Goal: Task Accomplishment & Management: Complete application form

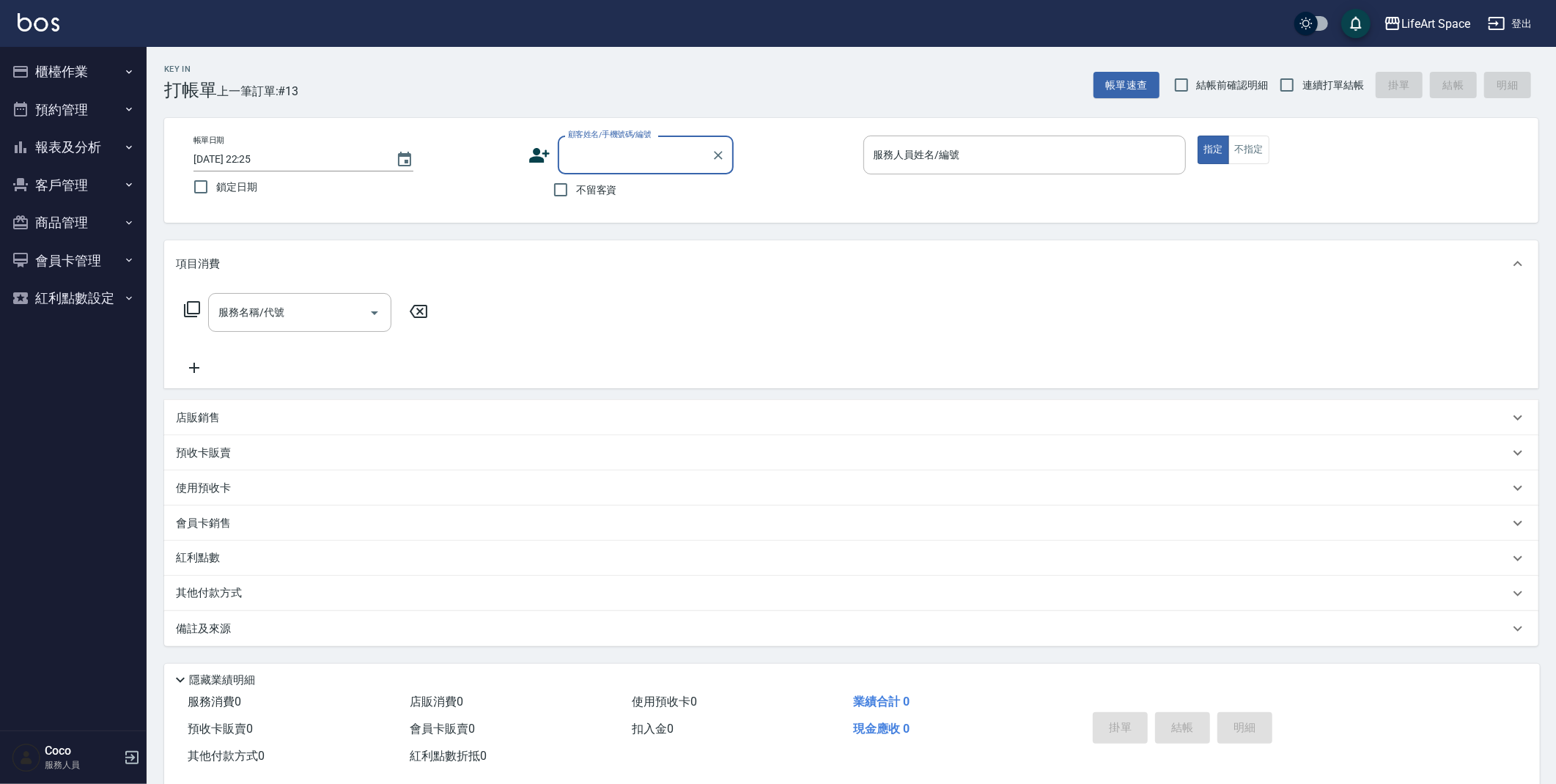
click at [583, 189] on span "不留客資" at bounding box center [596, 190] width 41 height 15
click at [576, 189] on input "不留客資" at bounding box center [561, 190] width 31 height 31
checkbox input "true"
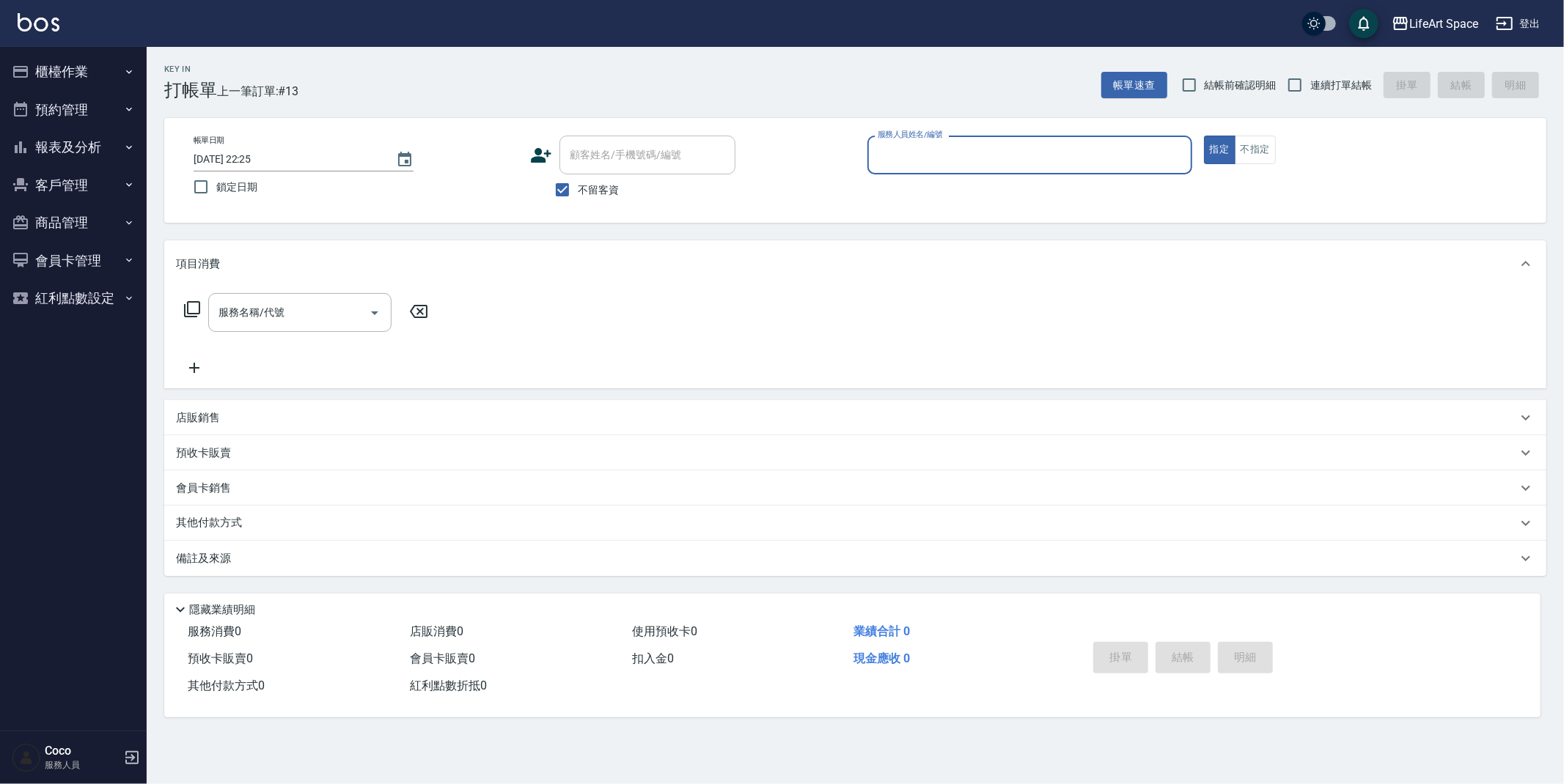
click at [930, 159] on input "服務人員姓名/編號" at bounding box center [1029, 155] width 311 height 26
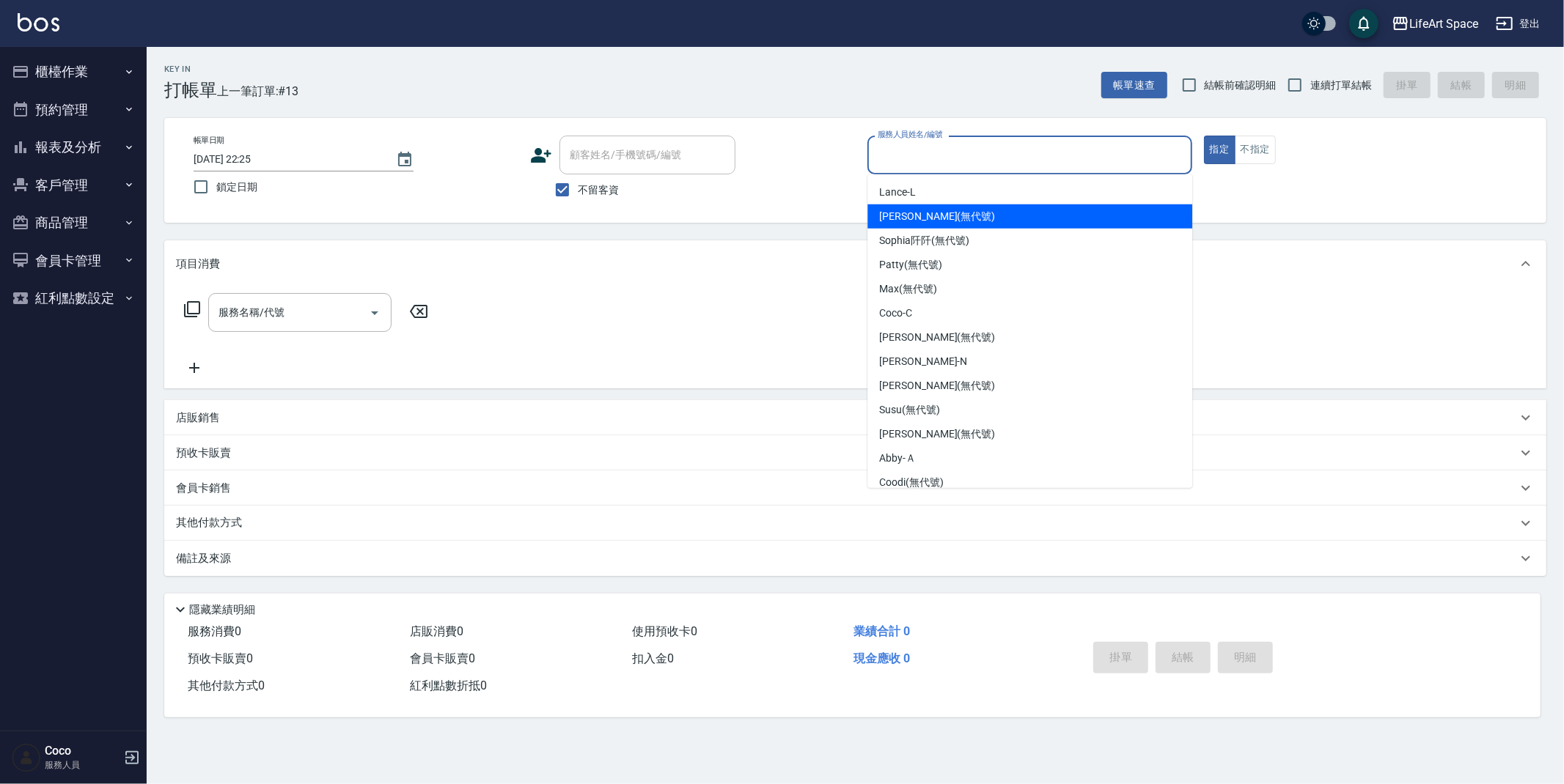
drag, startPoint x: 897, startPoint y: 211, endPoint x: 575, endPoint y: 236, distance: 323.0
click at [897, 211] on span "[PERSON_NAME] (無代號)" at bounding box center [937, 217] width 116 height 15
type input "[PERSON_NAME](無代號)"
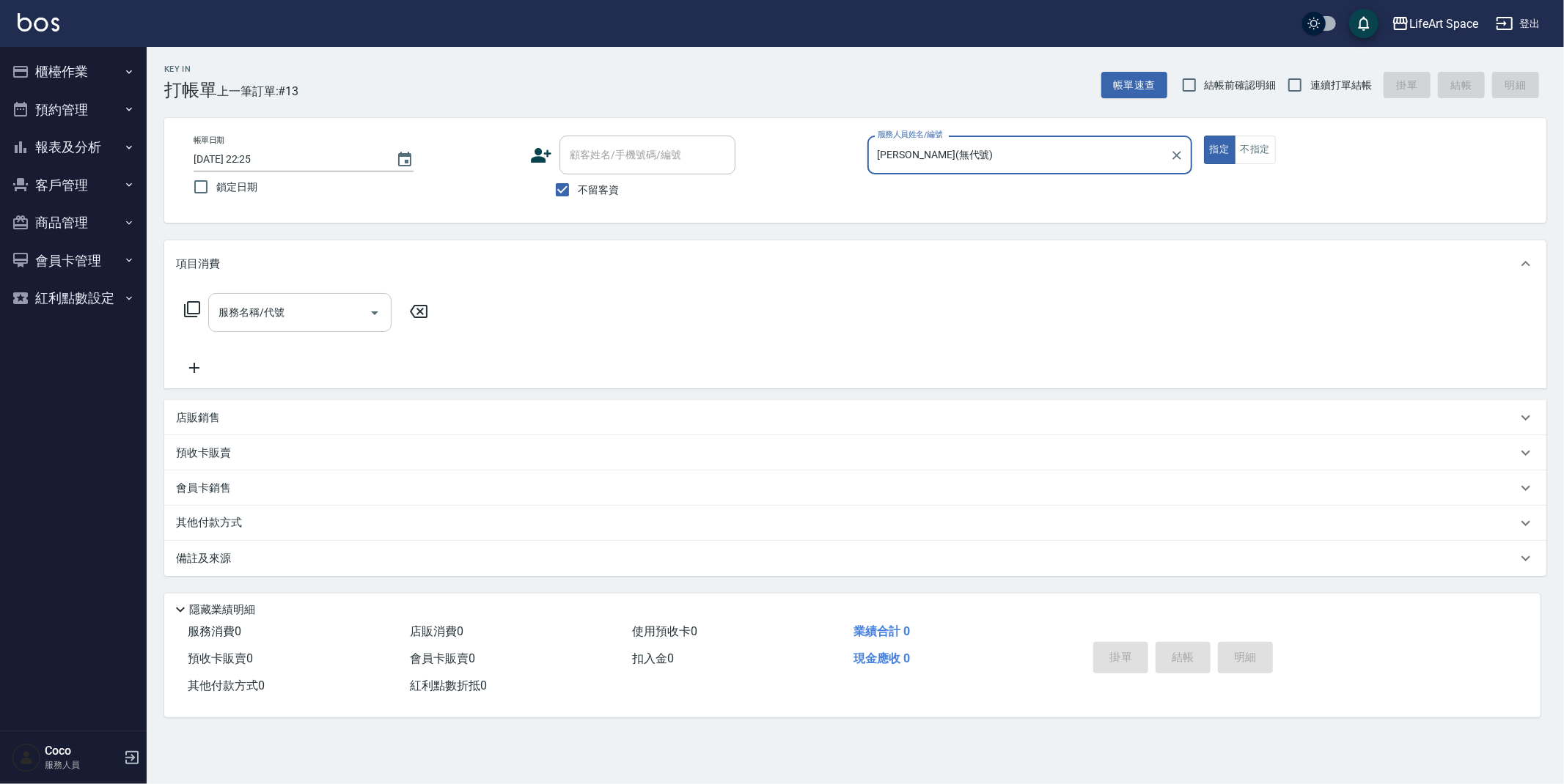
click at [261, 297] on div "服務名稱/代號" at bounding box center [300, 312] width 183 height 39
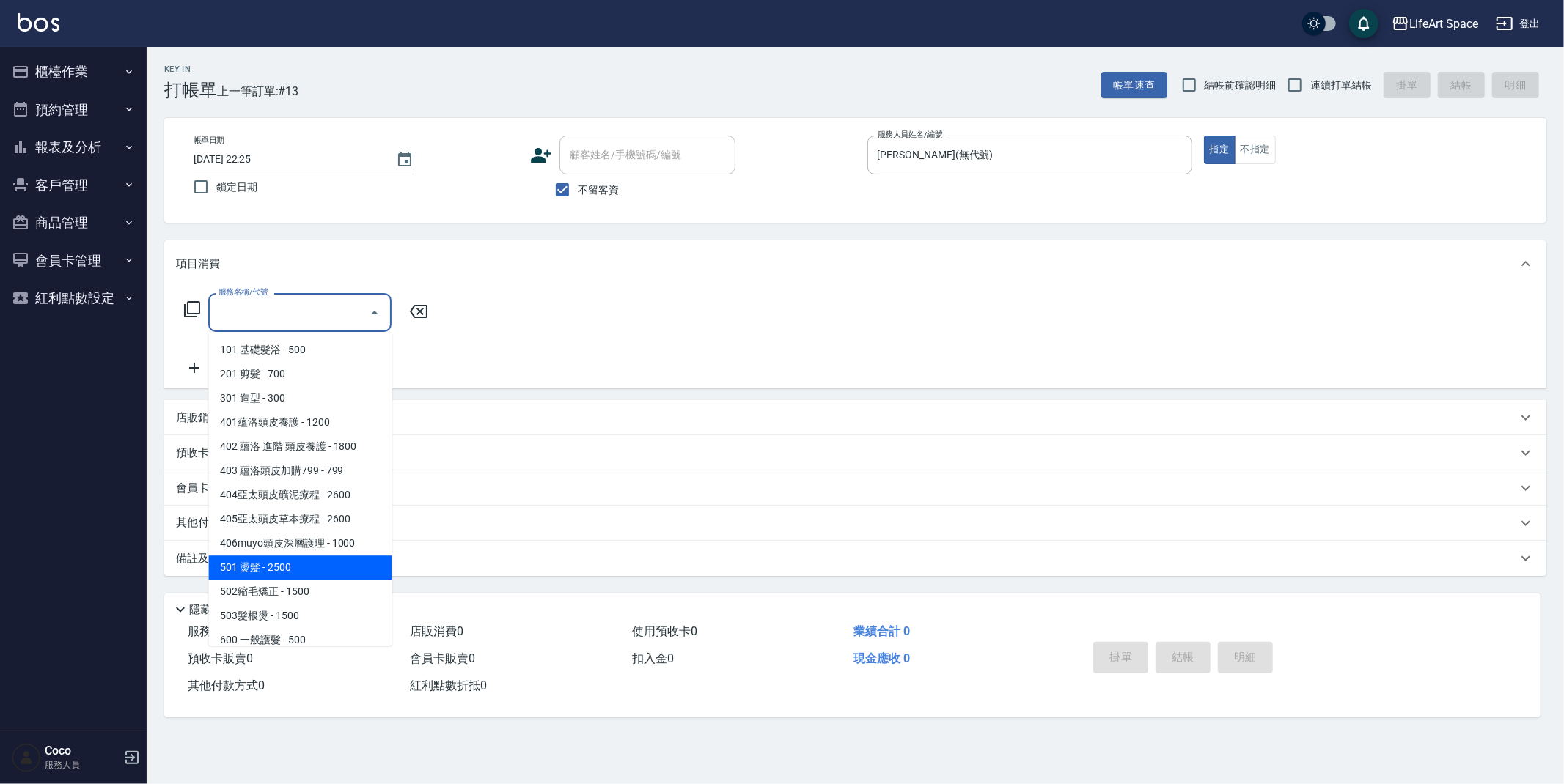
click at [282, 572] on span "501 燙髮 - 2500" at bounding box center [300, 567] width 183 height 24
type input "501 燙髮(501)"
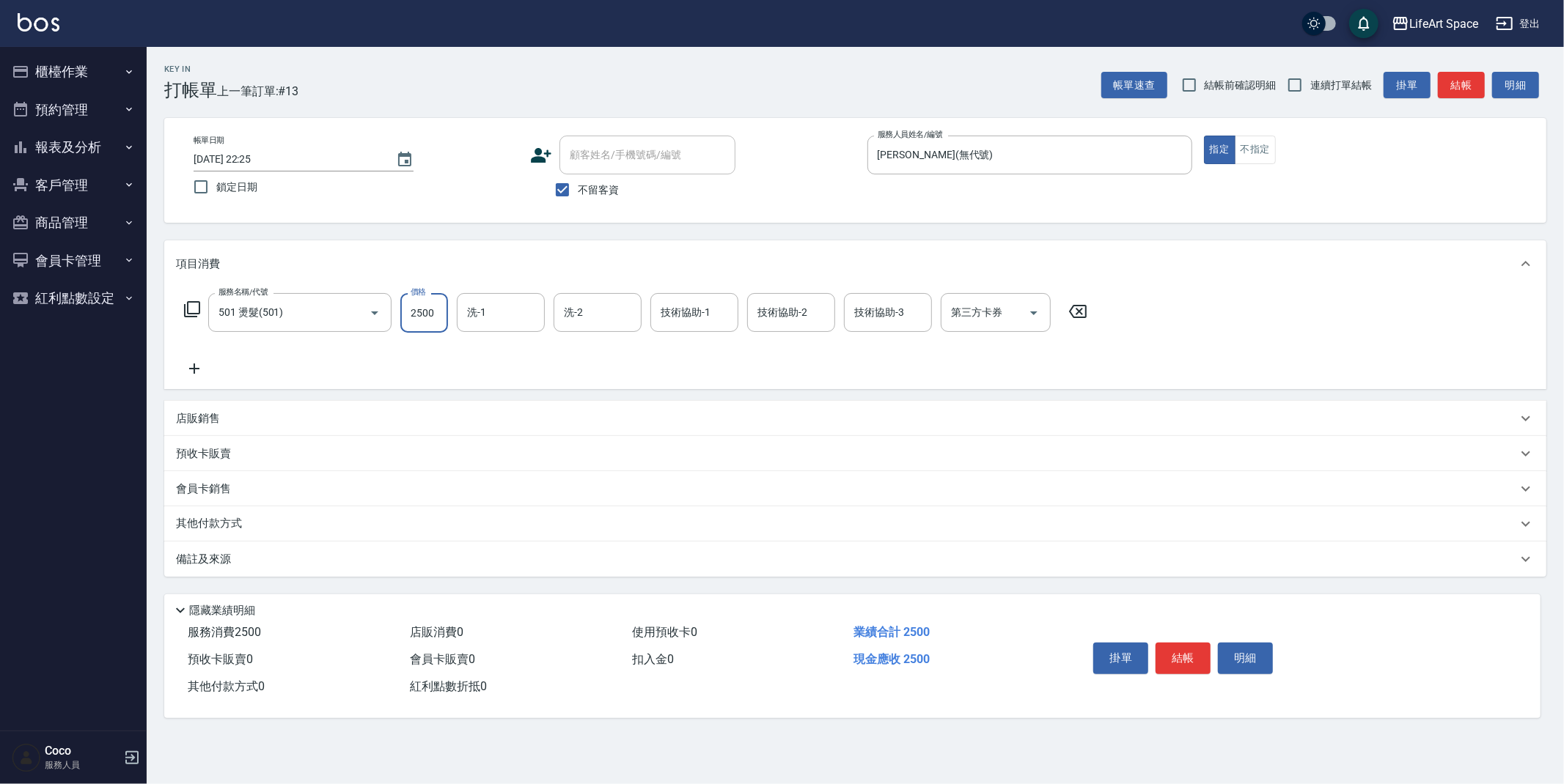
click at [442, 312] on input "2500" at bounding box center [424, 313] width 47 height 40
type input "3000"
click at [668, 304] on div "技術協助-1 技術協助-1" at bounding box center [694, 312] width 88 height 39
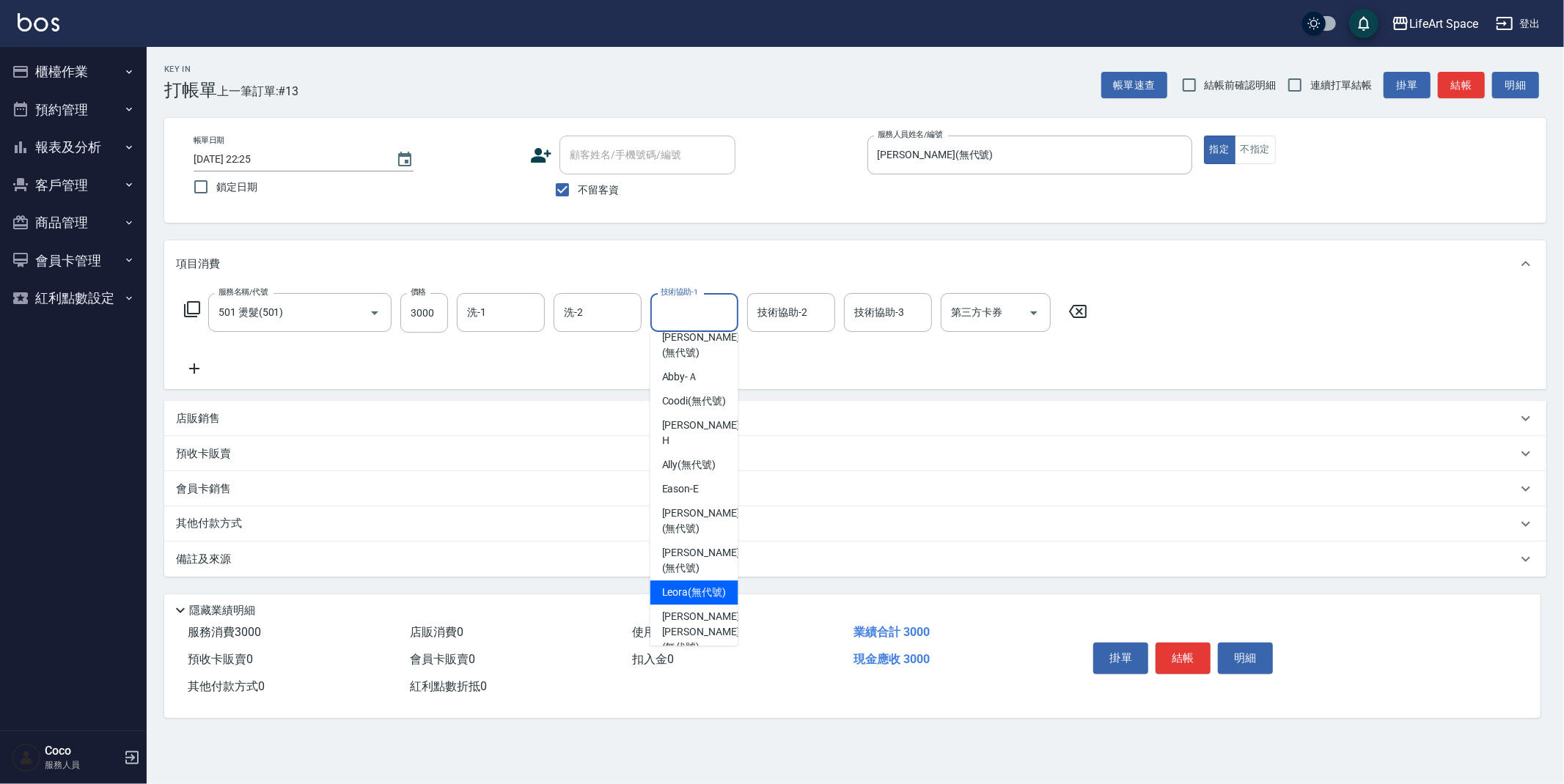
scroll to position [334, 0]
click at [706, 622] on span "[PERSON_NAME] [PERSON_NAME] (無代號)" at bounding box center [701, 629] width 78 height 47
type input "[PERSON_NAME] [PERSON_NAME](無代號)"
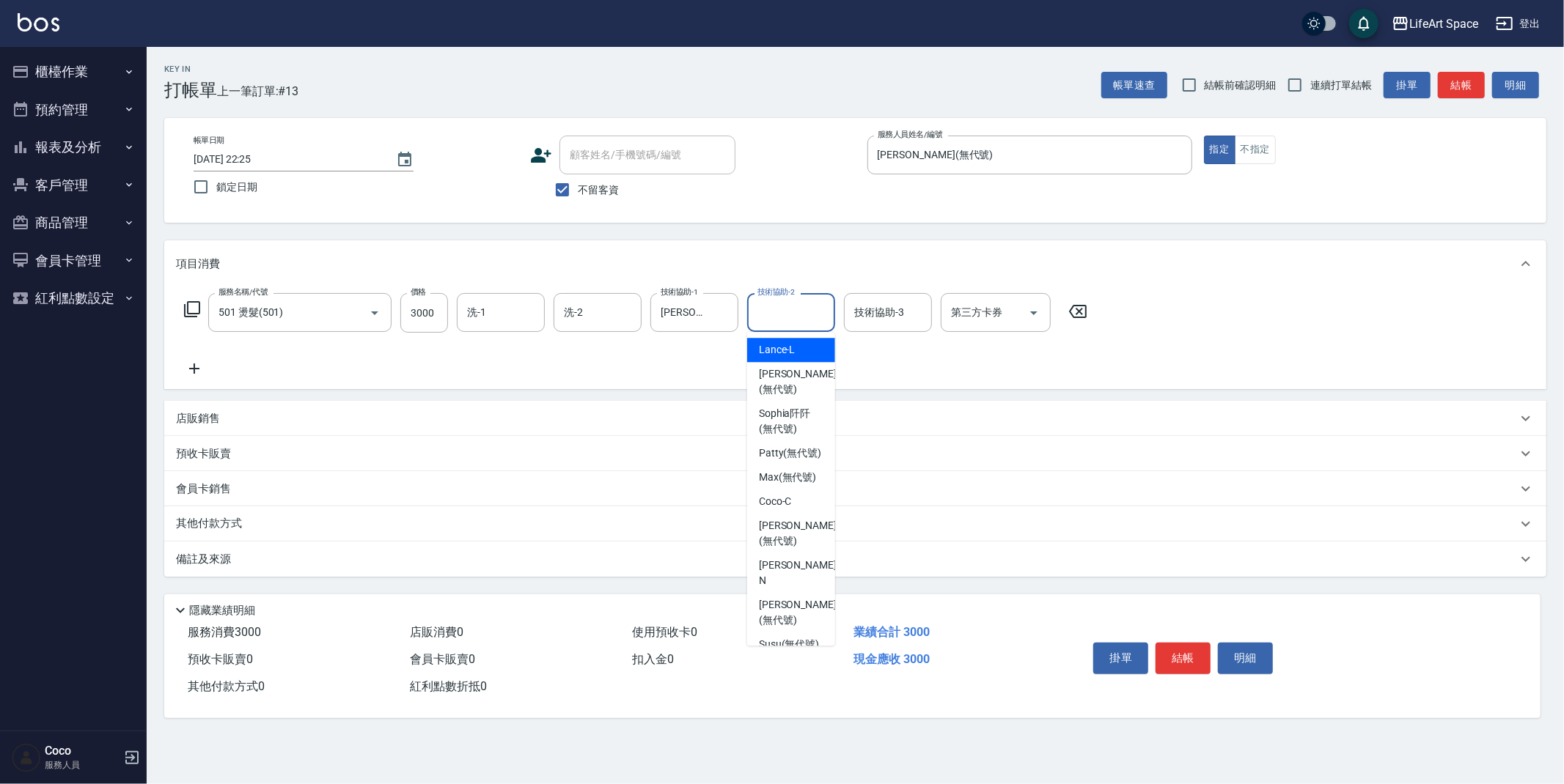
click at [799, 318] on input "技術協助-2" at bounding box center [791, 313] width 75 height 26
click at [802, 363] on span "[PERSON_NAME] (無代號)" at bounding box center [790, 357] width 63 height 15
type input "[PERSON_NAME](無代號)"
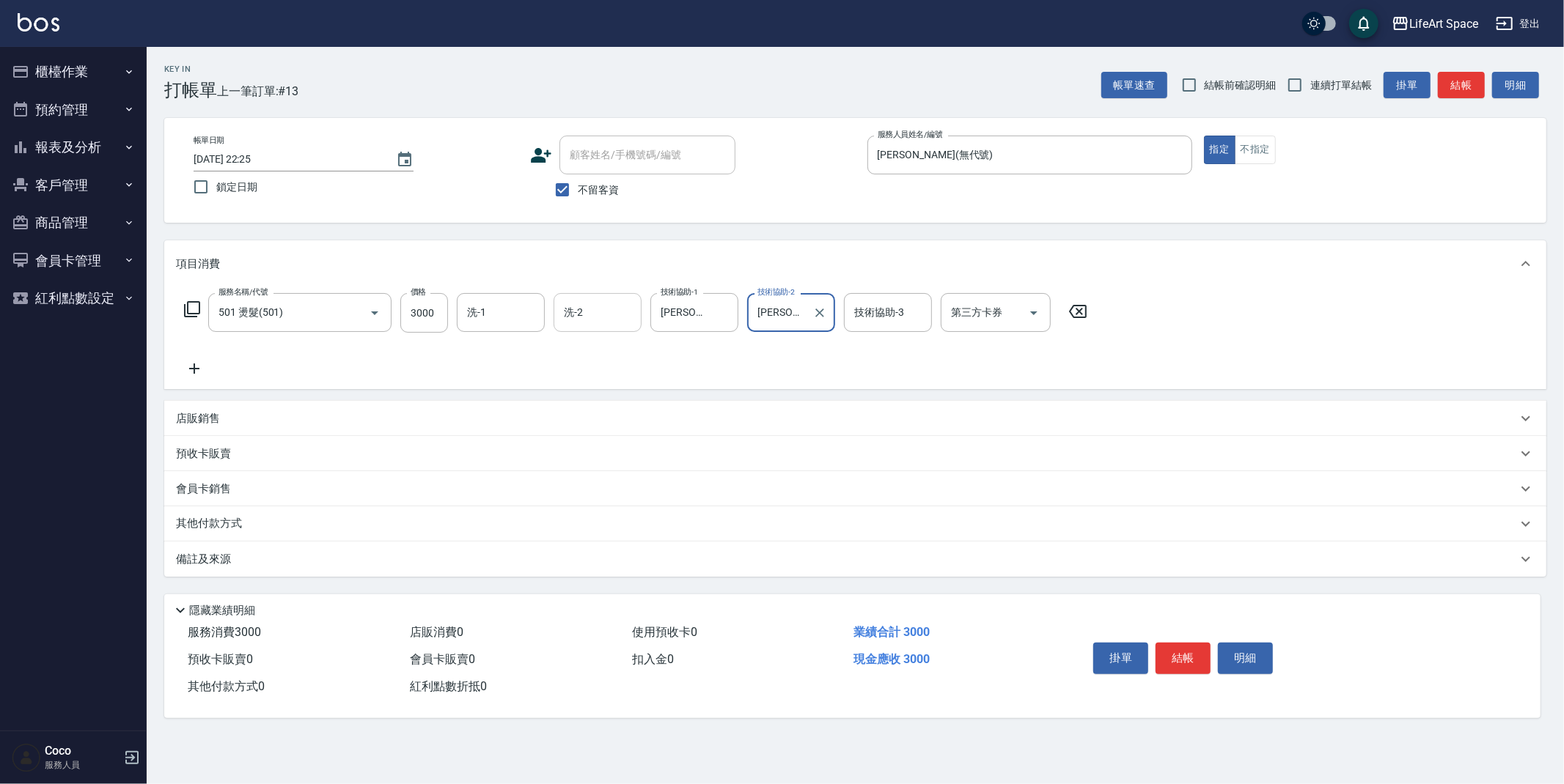
click at [587, 306] on input "洗-2" at bounding box center [597, 313] width 75 height 26
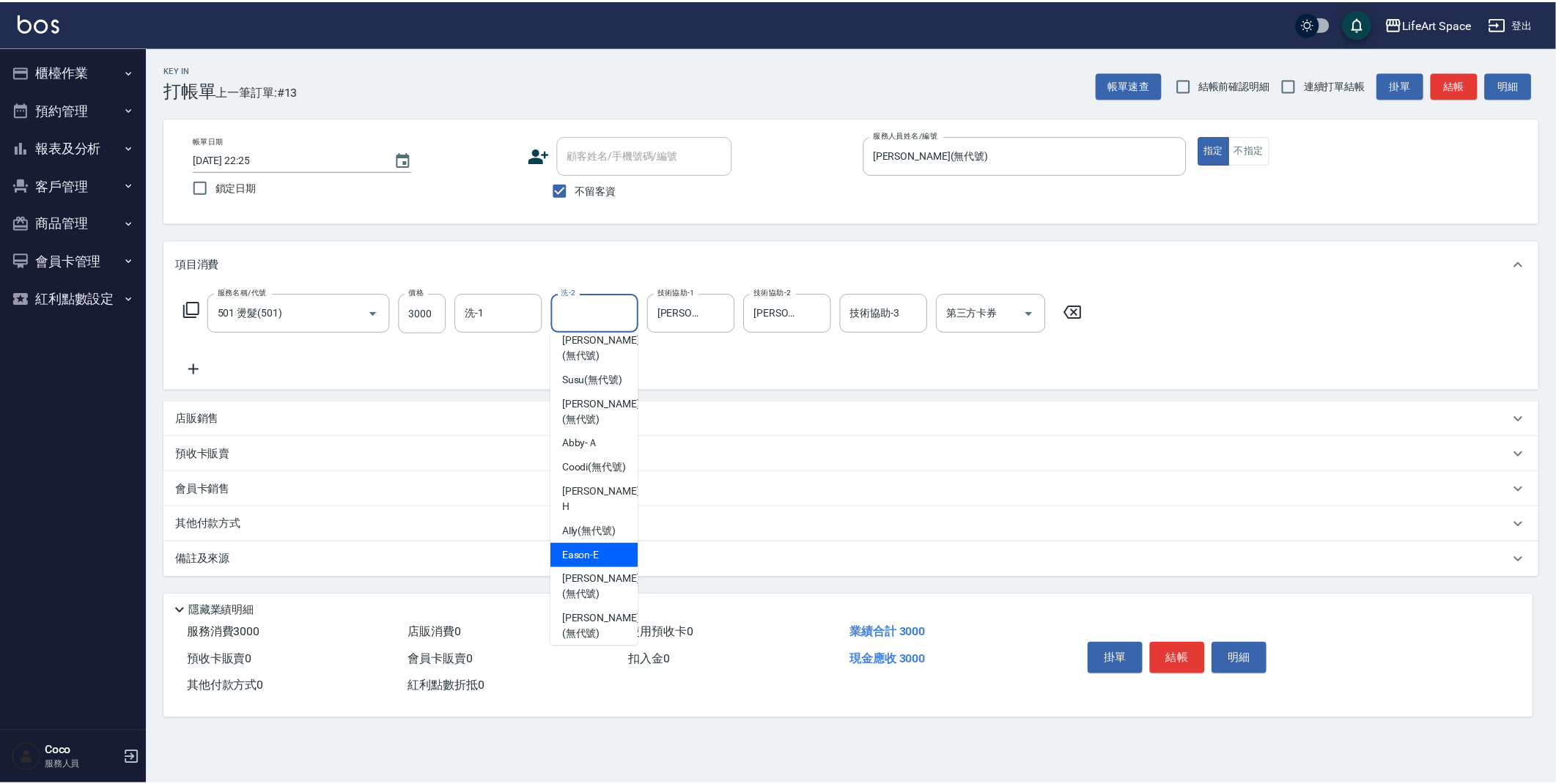
scroll to position [324, 0]
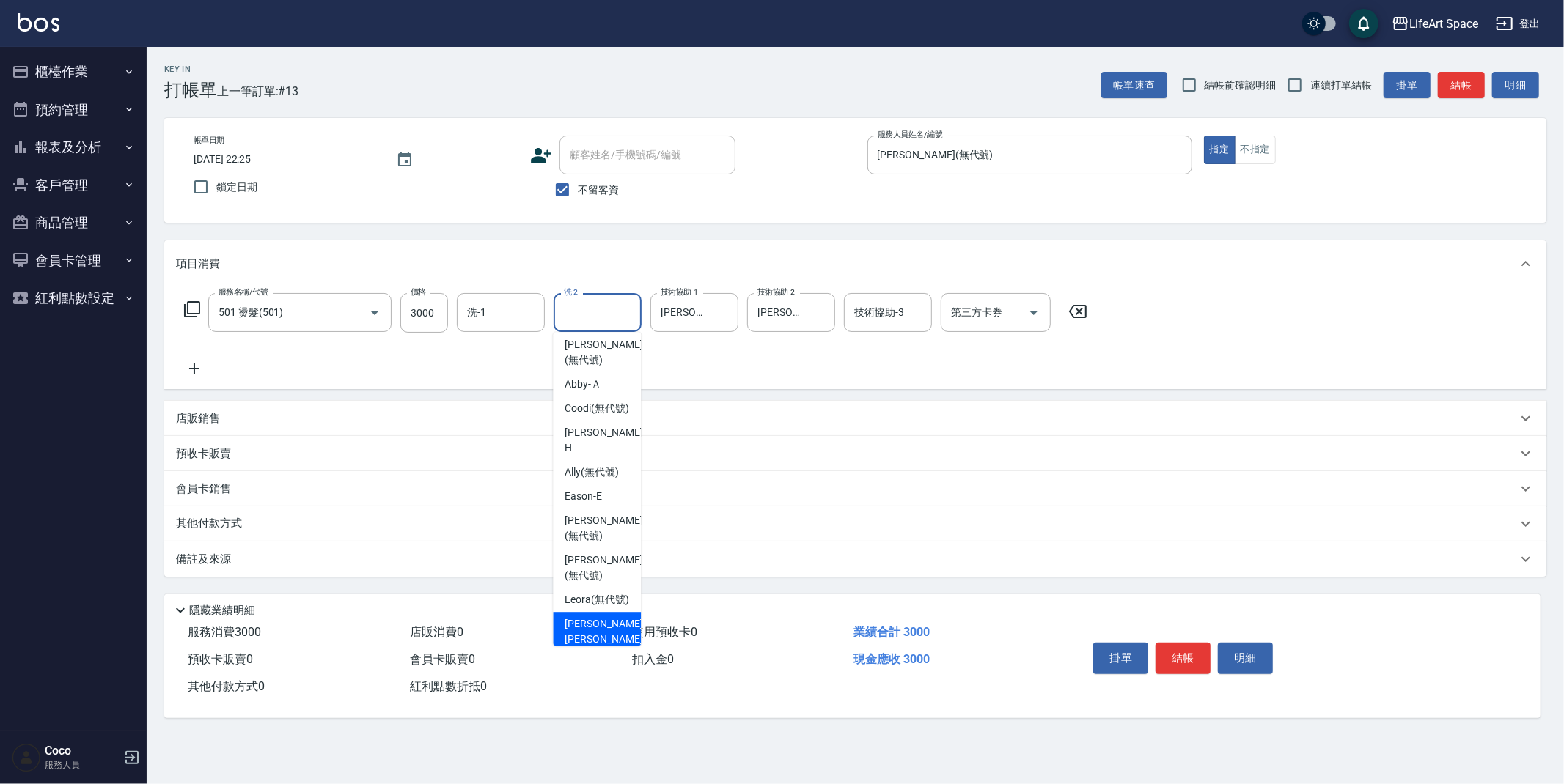
drag, startPoint x: 609, startPoint y: 643, endPoint x: 478, endPoint y: 451, distance: 232.4
click at [609, 643] on span "[PERSON_NAME] [PERSON_NAME] (無代號)" at bounding box center [603, 639] width 78 height 47
type input "[PERSON_NAME] [PERSON_NAME](無代號)"
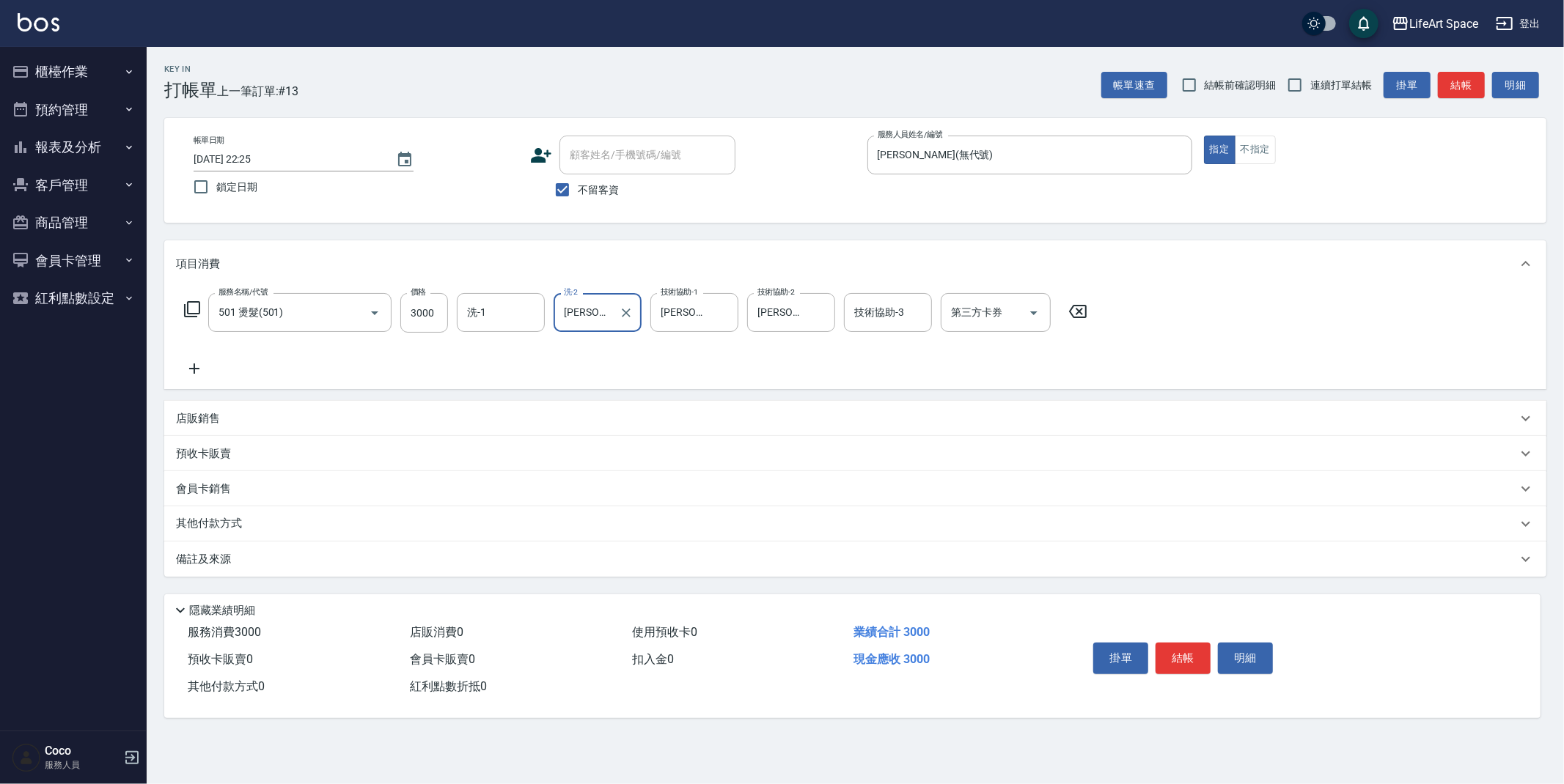
click at [193, 369] on icon at bounding box center [195, 368] width 37 height 18
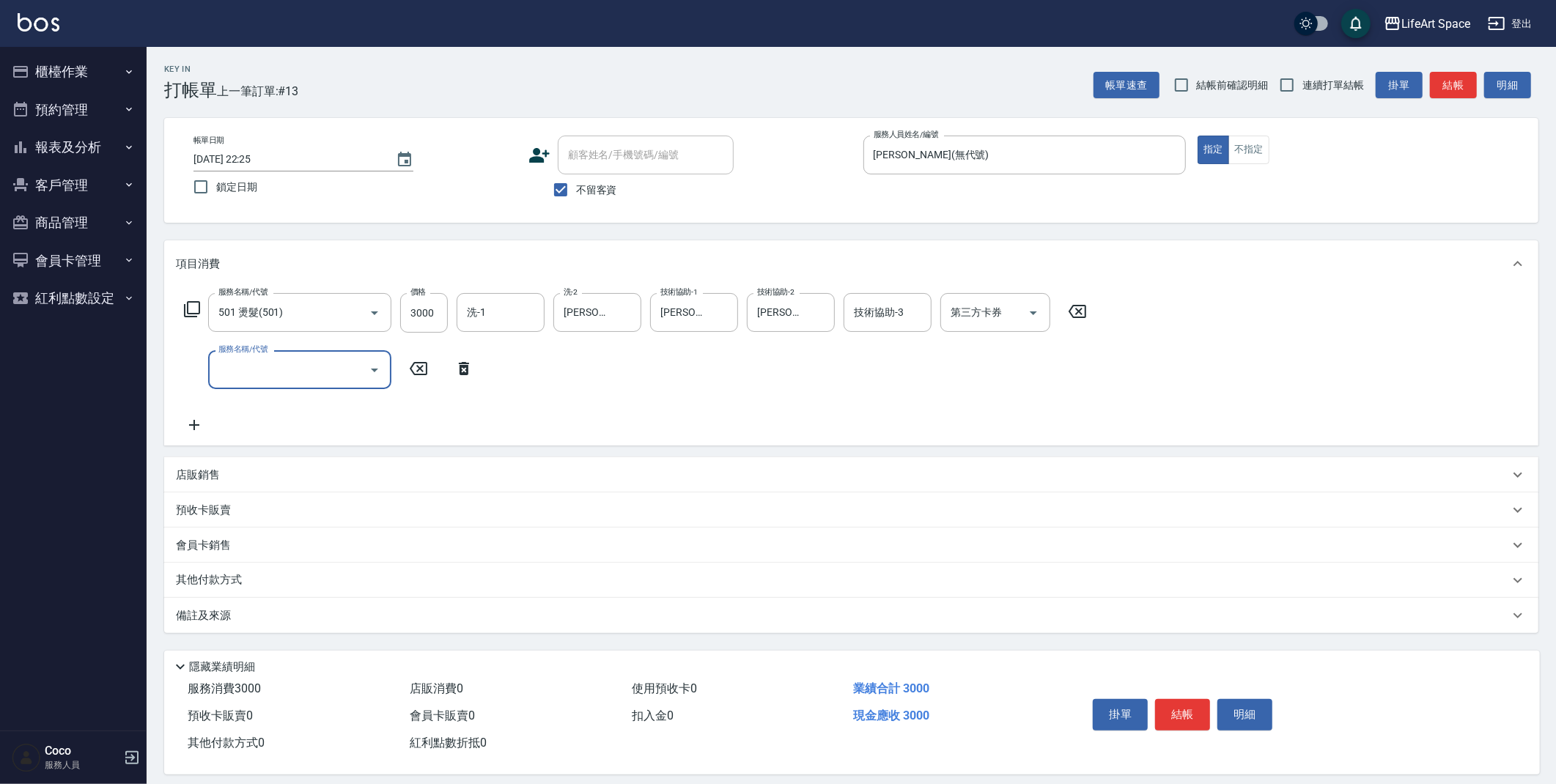
click at [265, 367] on input "服務名稱/代號" at bounding box center [289, 370] width 148 height 26
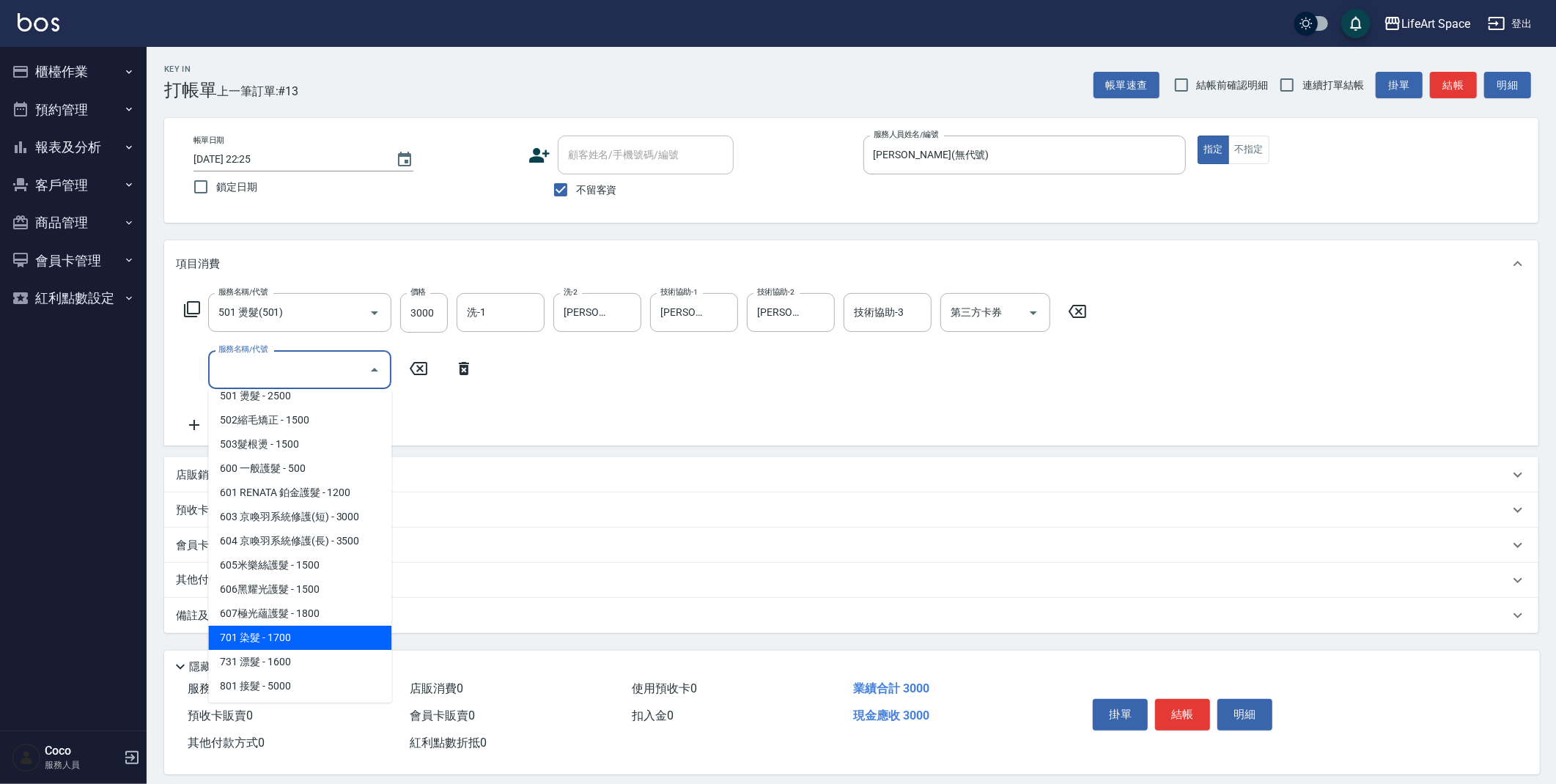
scroll to position [230, 0]
click at [297, 641] on span "701 染髮 - 1700" at bounding box center [300, 638] width 183 height 24
type input "701 染髮(701)"
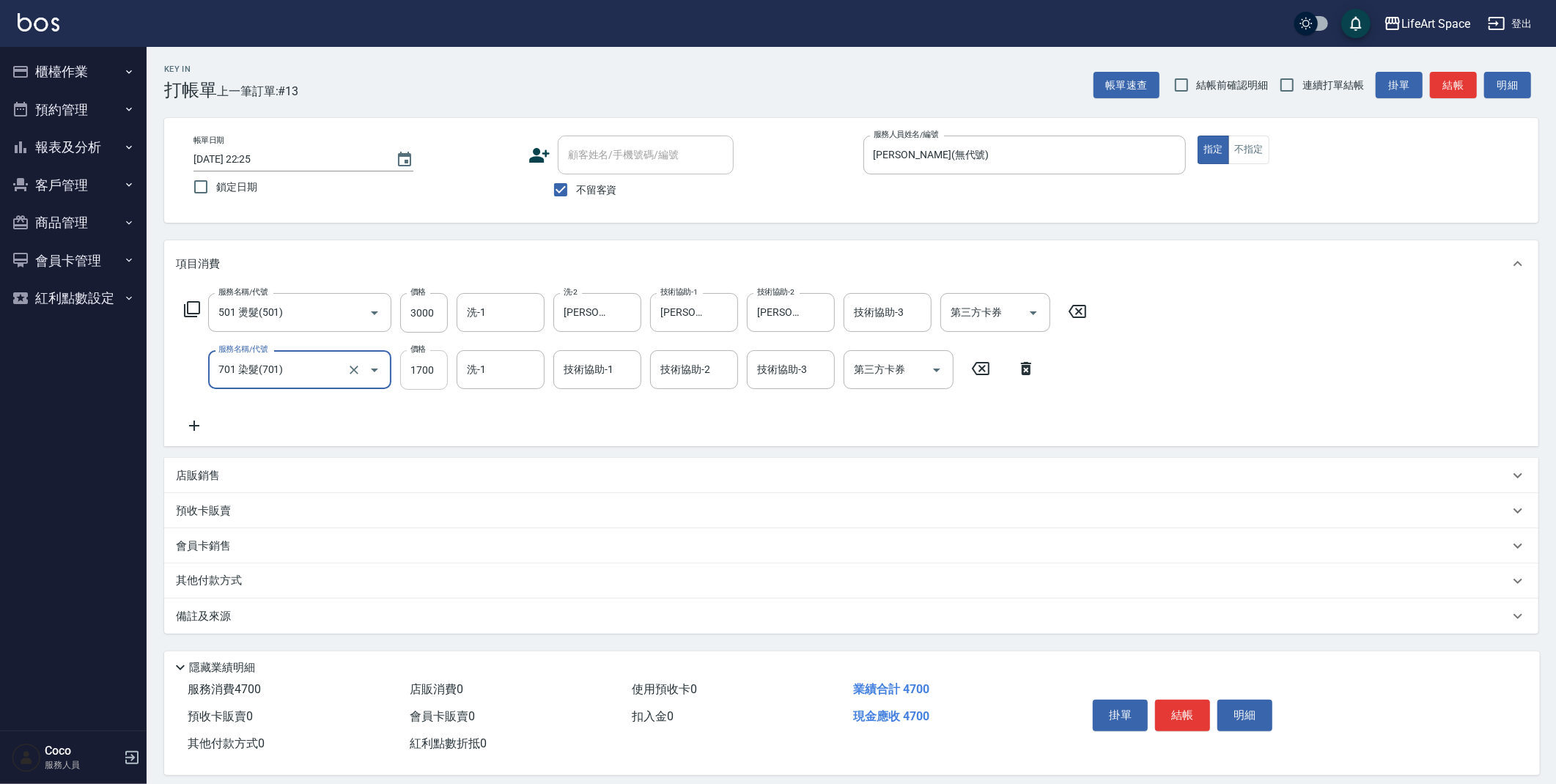
click at [443, 369] on input "1700" at bounding box center [424, 370] width 47 height 40
type input "2000"
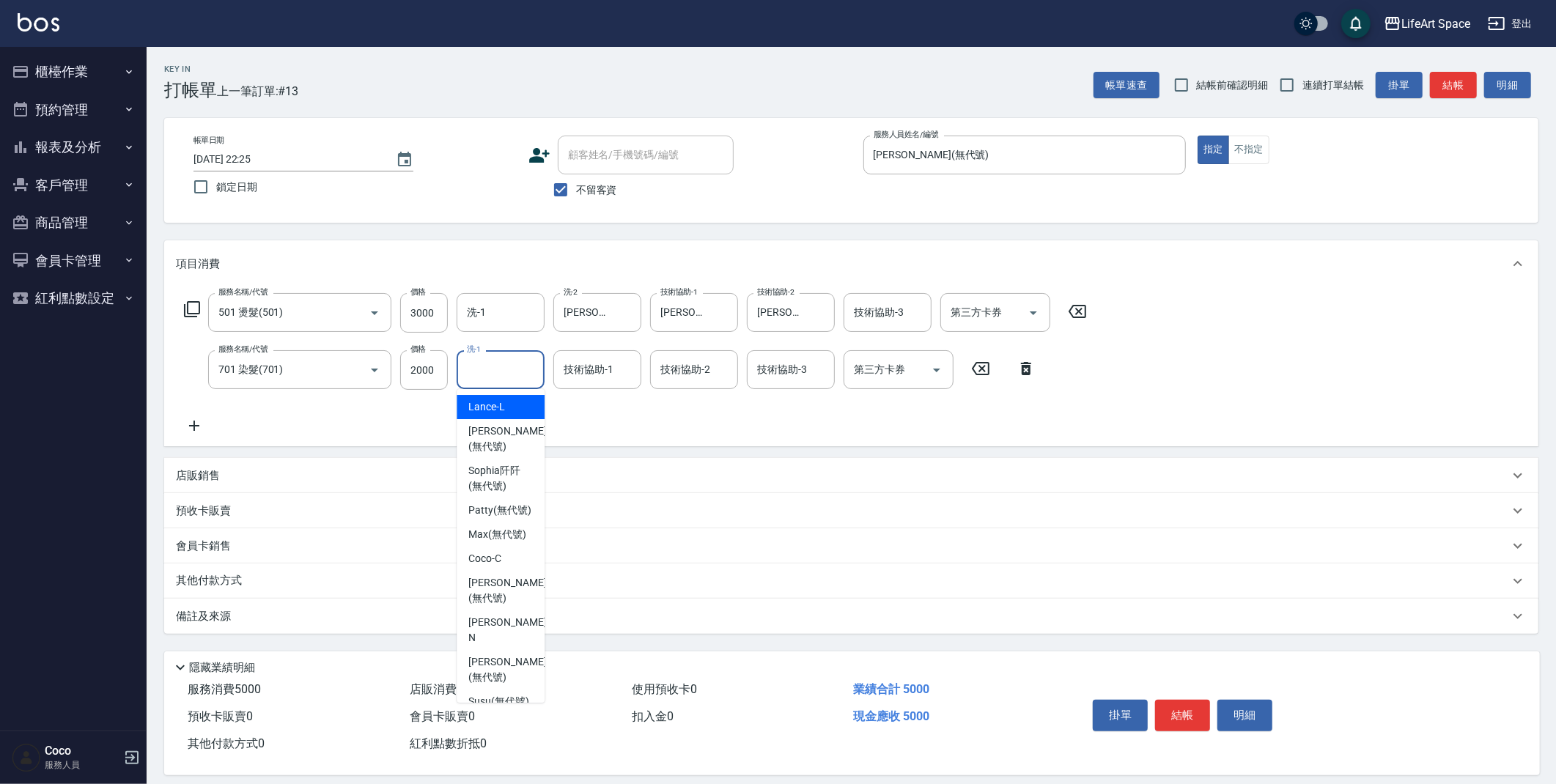
click at [519, 368] on input "洗-1" at bounding box center [500, 370] width 75 height 26
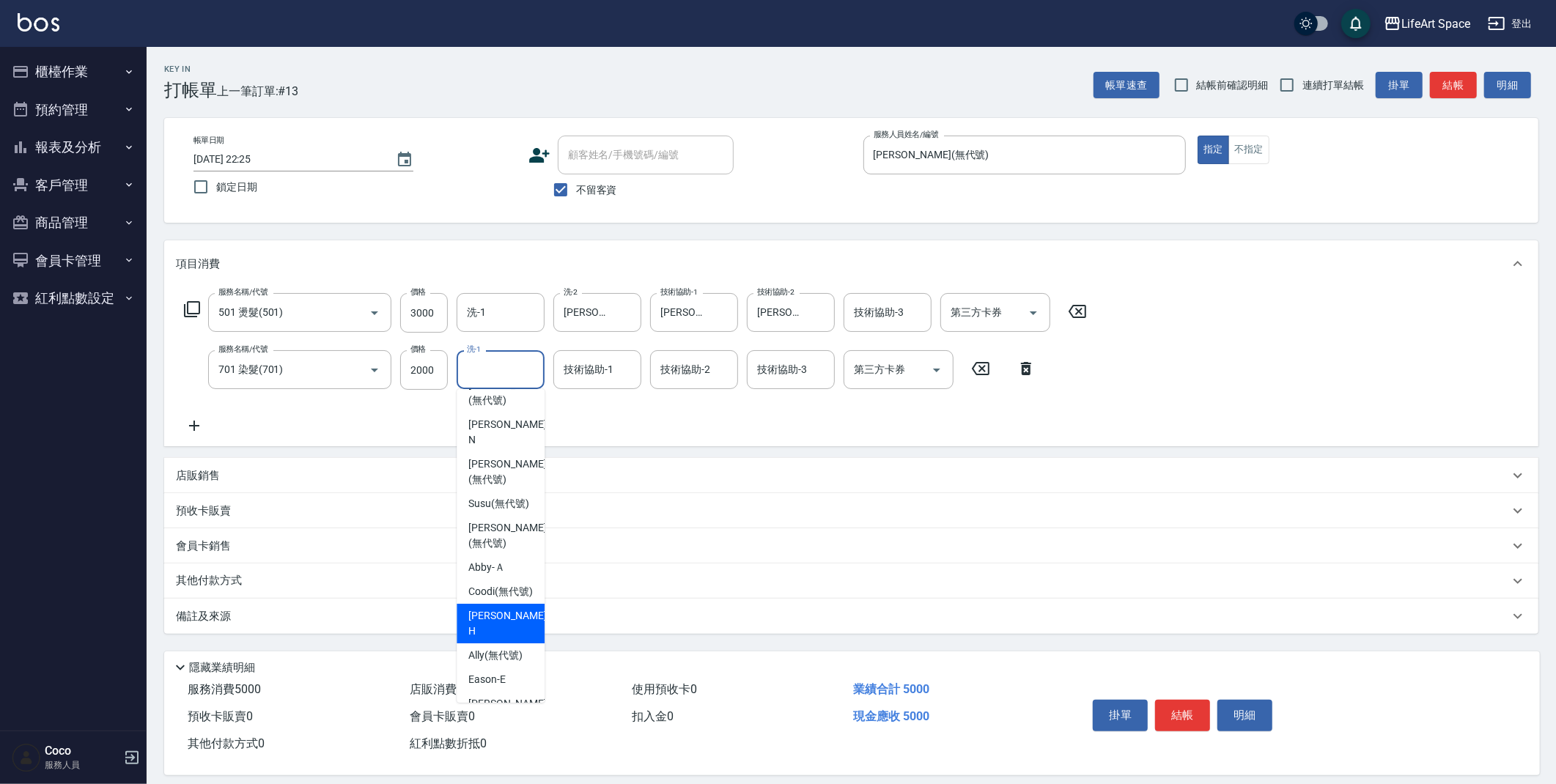
scroll to position [453, 0]
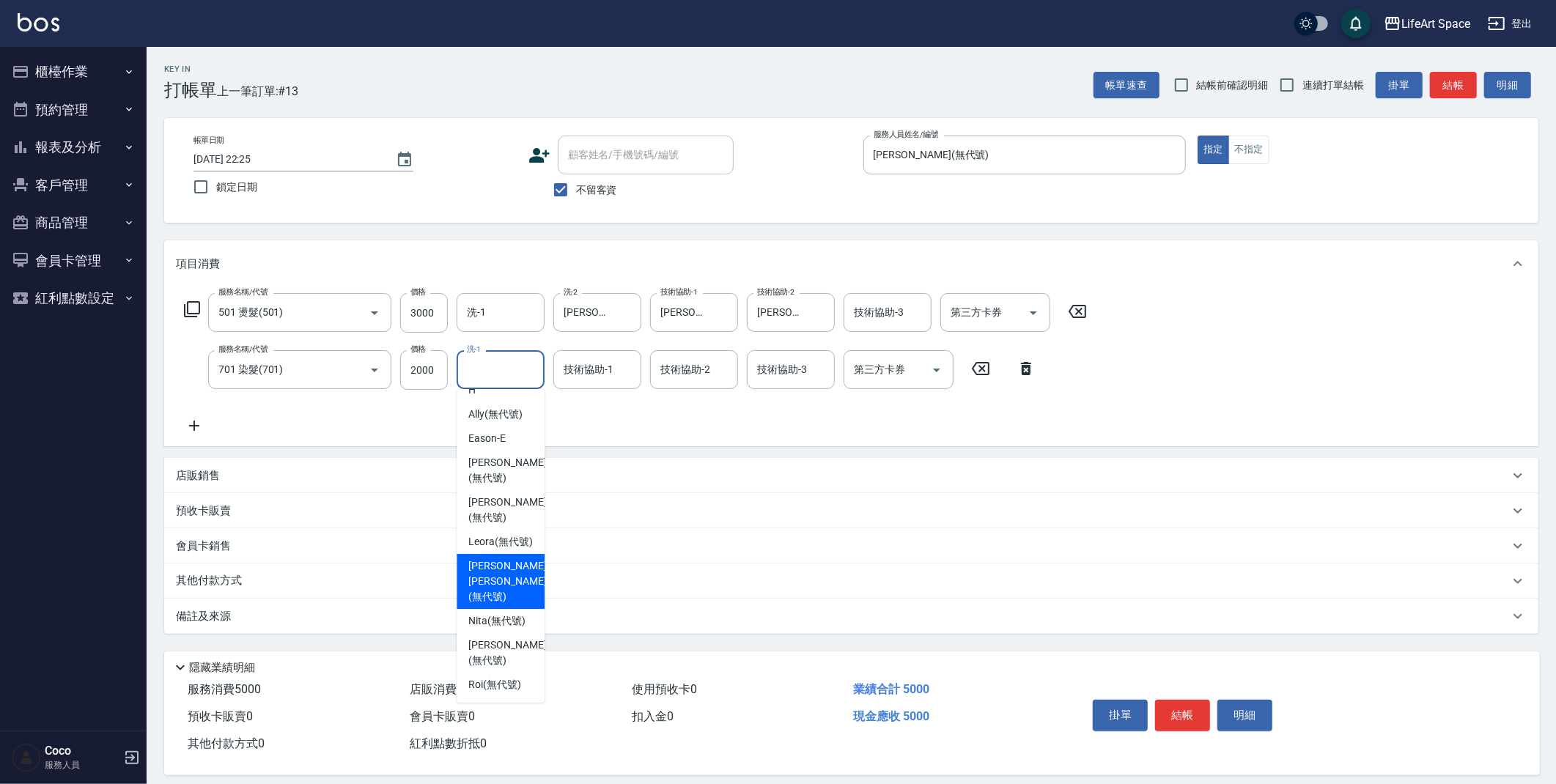
click at [510, 572] on span "[PERSON_NAME] [PERSON_NAME] (無代號)" at bounding box center [507, 581] width 78 height 47
type input "[PERSON_NAME] [PERSON_NAME](無代號)"
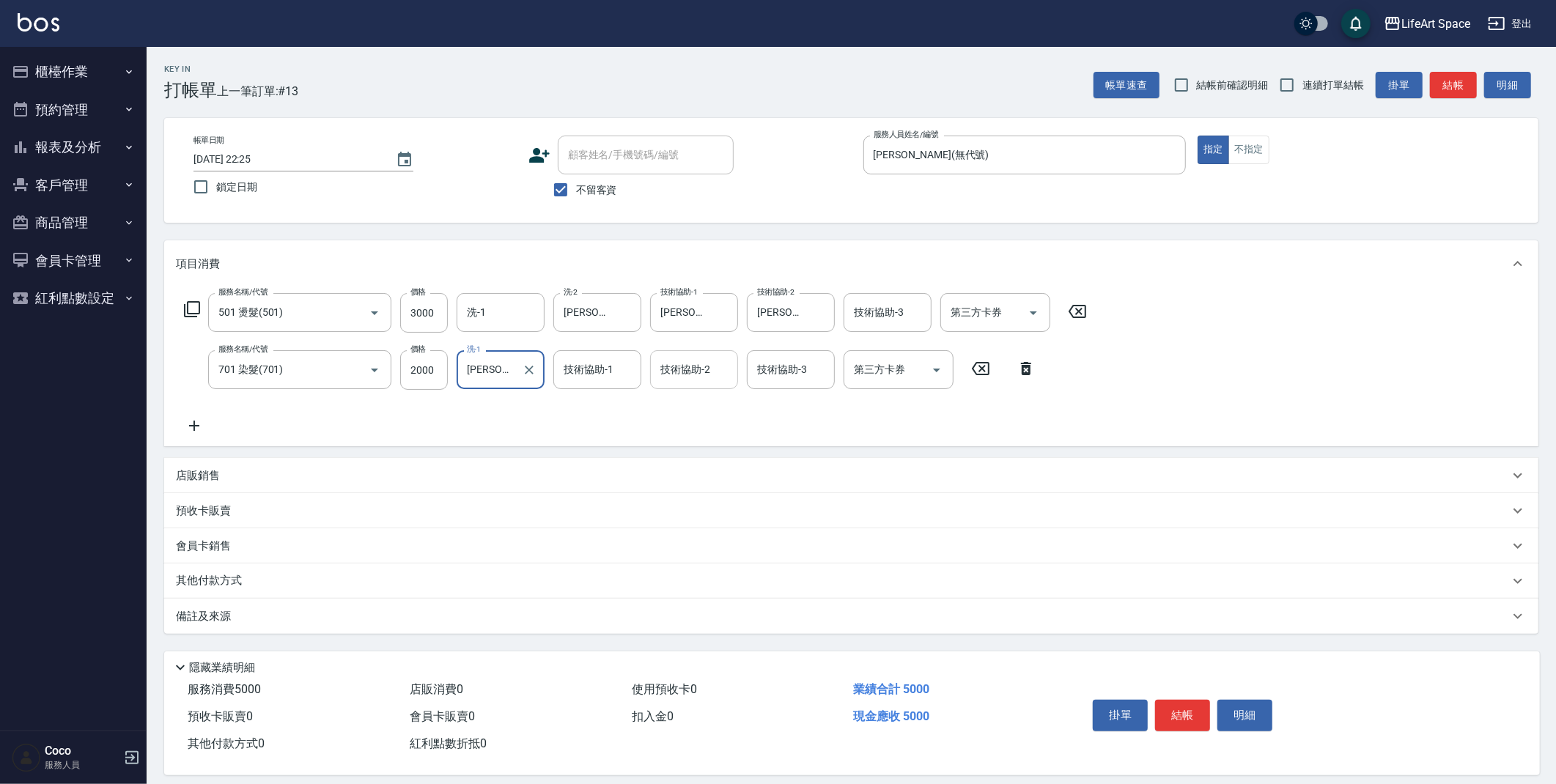
click at [693, 365] on div "技術協助-2 技術協助-2" at bounding box center [693, 369] width 88 height 39
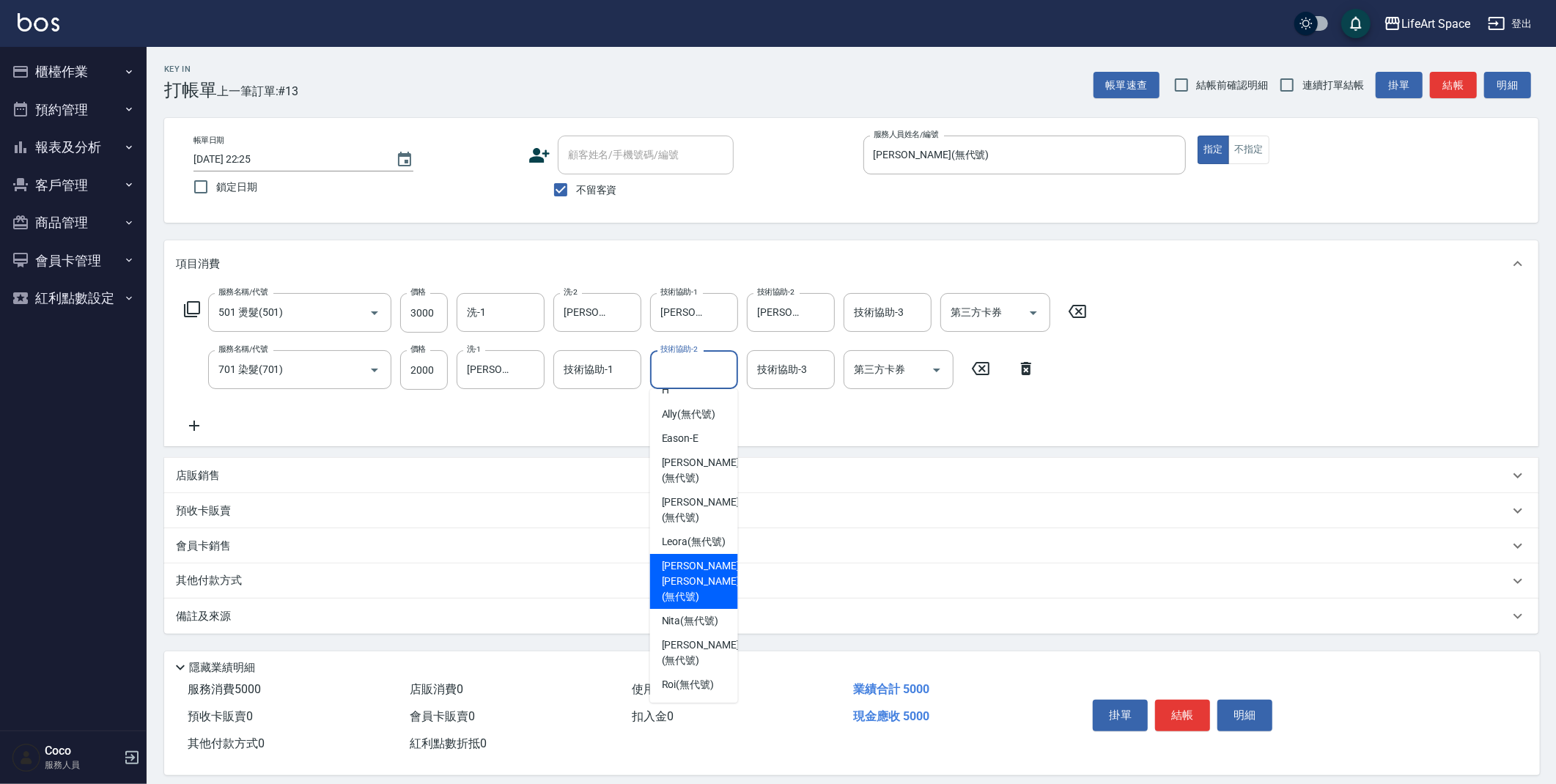
click at [694, 580] on span "[PERSON_NAME] [PERSON_NAME] (無代號)" at bounding box center [701, 581] width 78 height 47
type input "[PERSON_NAME] [PERSON_NAME](無代號)"
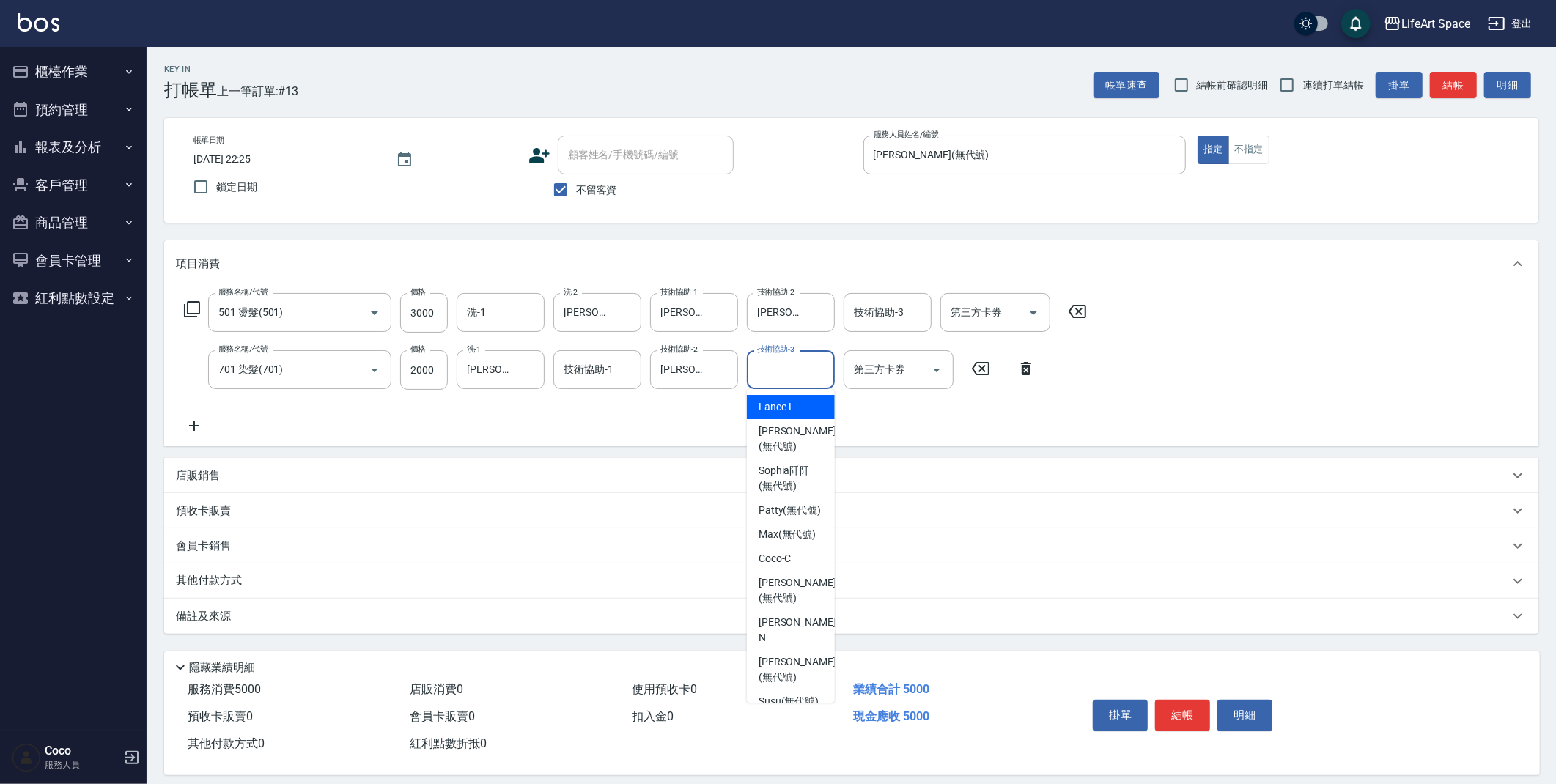
click at [812, 369] on input "技術協助-3" at bounding box center [791, 370] width 75 height 26
drag, startPoint x: 779, startPoint y: 512, endPoint x: 538, endPoint y: 423, distance: 256.9
click at [779, 512] on span "[PERSON_NAME] (無代號)" at bounding box center [790, 510] width 63 height 15
type input "[PERSON_NAME](無代號)"
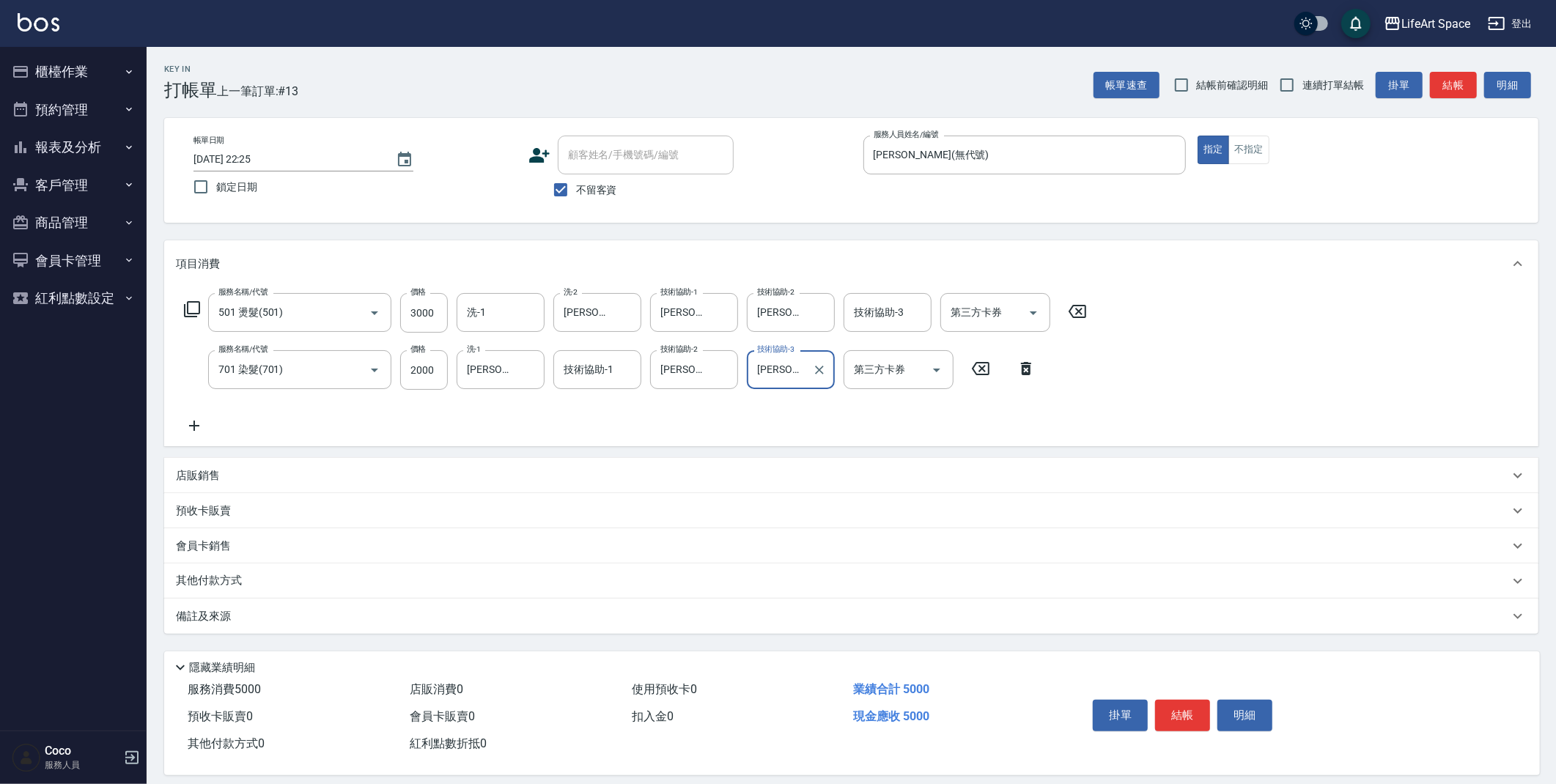
click at [191, 429] on icon at bounding box center [194, 426] width 37 height 18
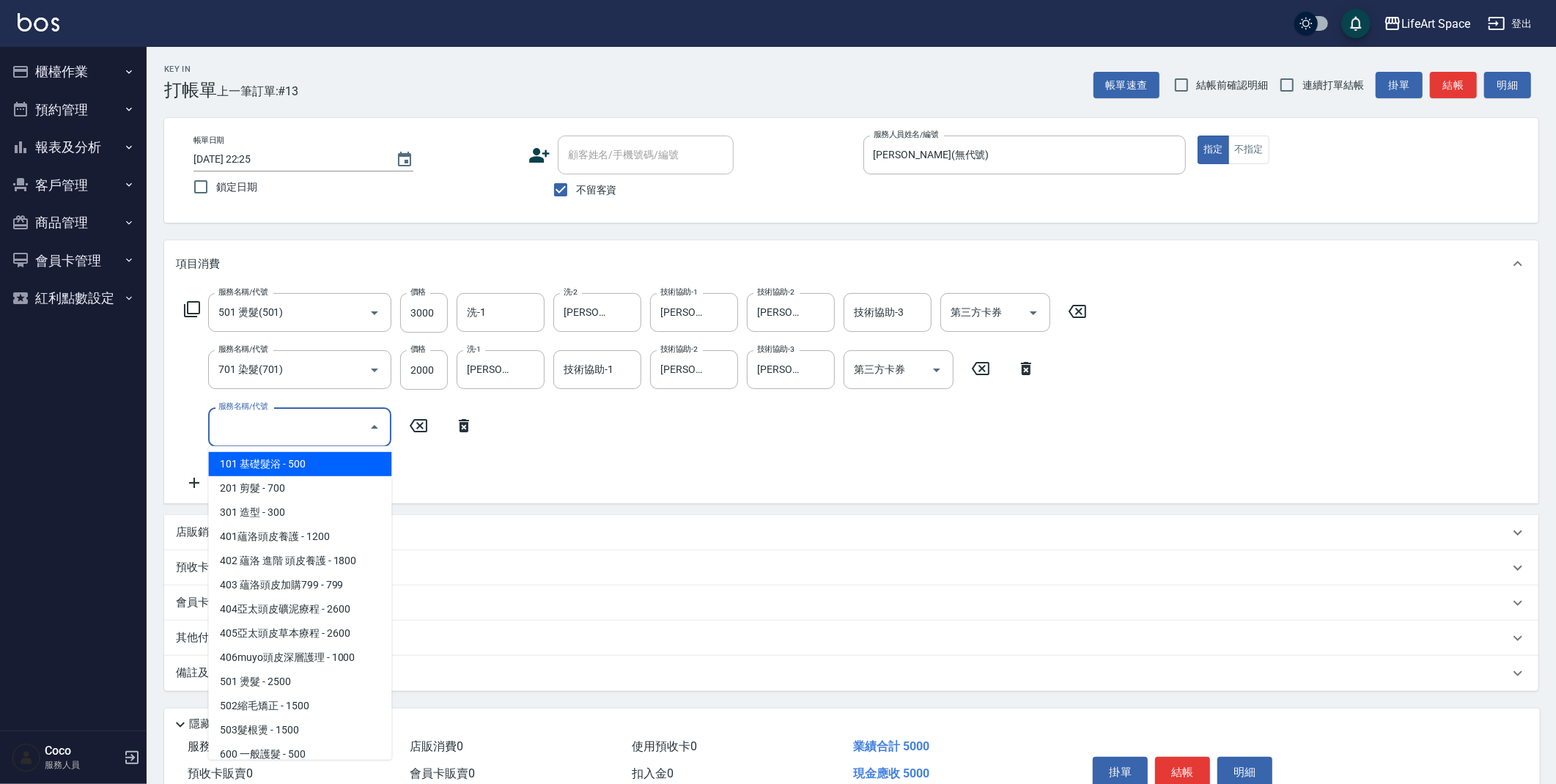
click at [233, 426] on input "服務名稱/代號" at bounding box center [289, 427] width 148 height 26
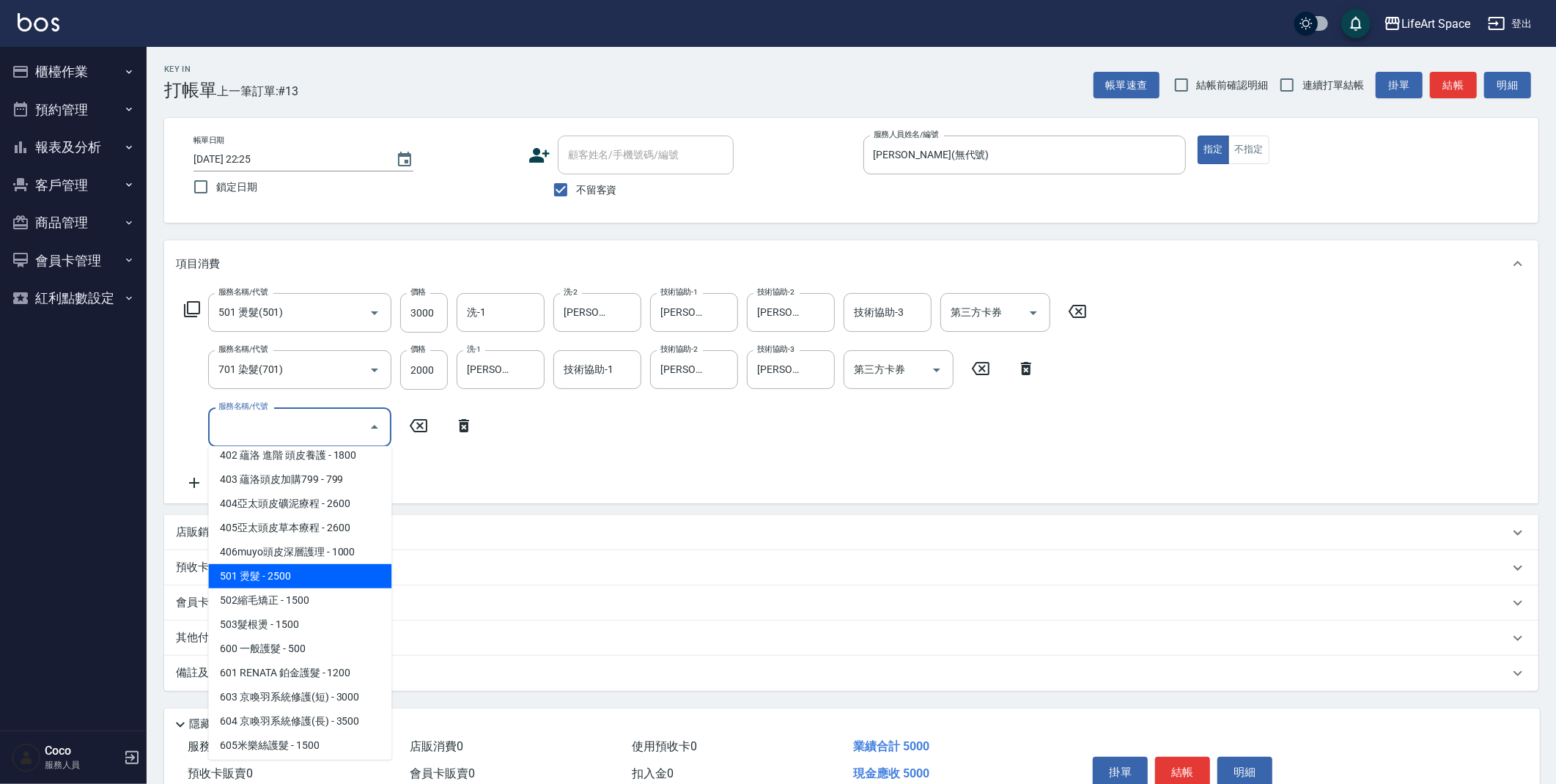
scroll to position [230, 0]
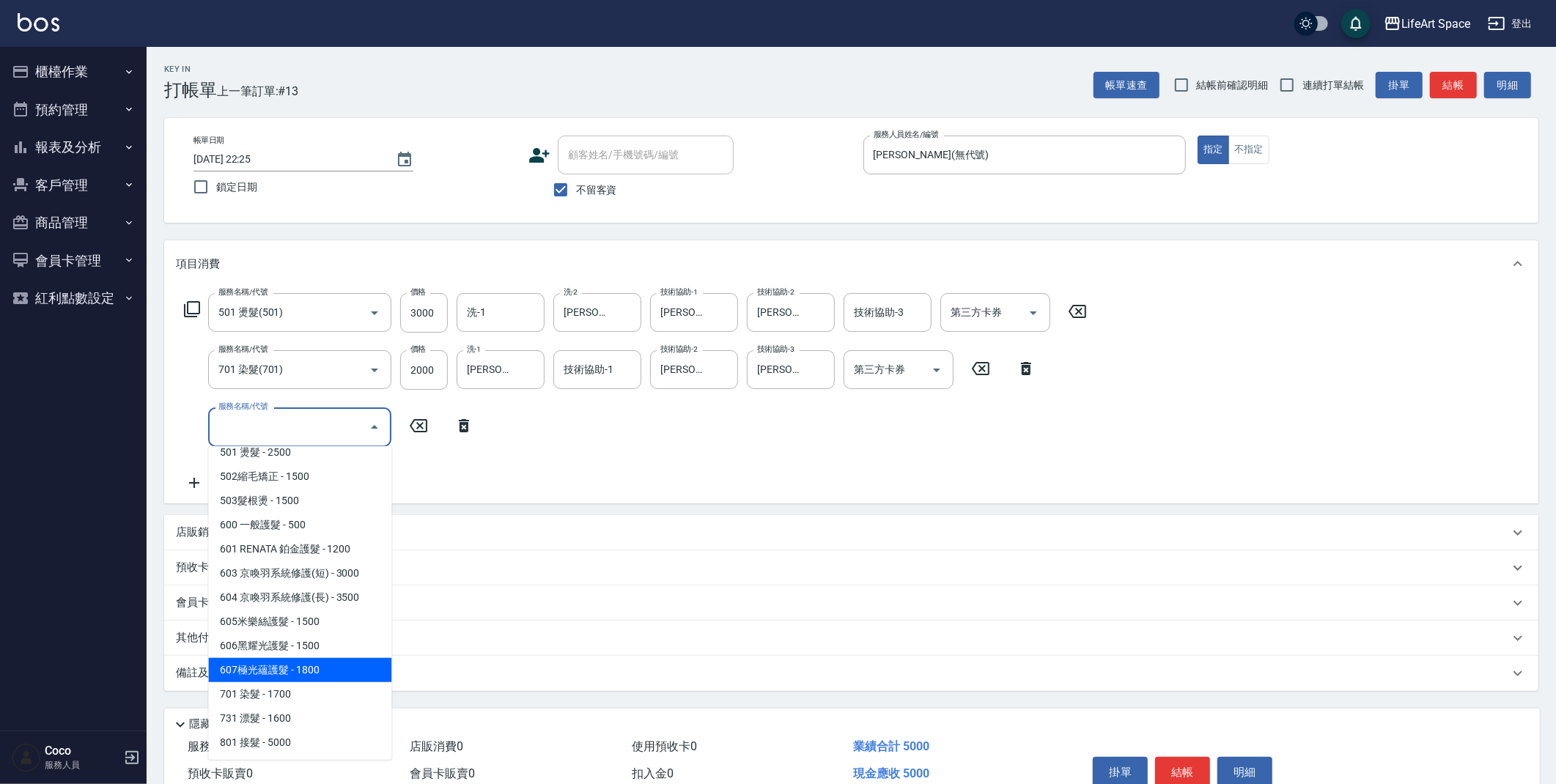
drag, startPoint x: 307, startPoint y: 668, endPoint x: 433, endPoint y: 479, distance: 227.1
click at [307, 667] on span "607極光蘊護髮 - 1800" at bounding box center [300, 670] width 183 height 24
type input "607極光蘊護髮(607)"
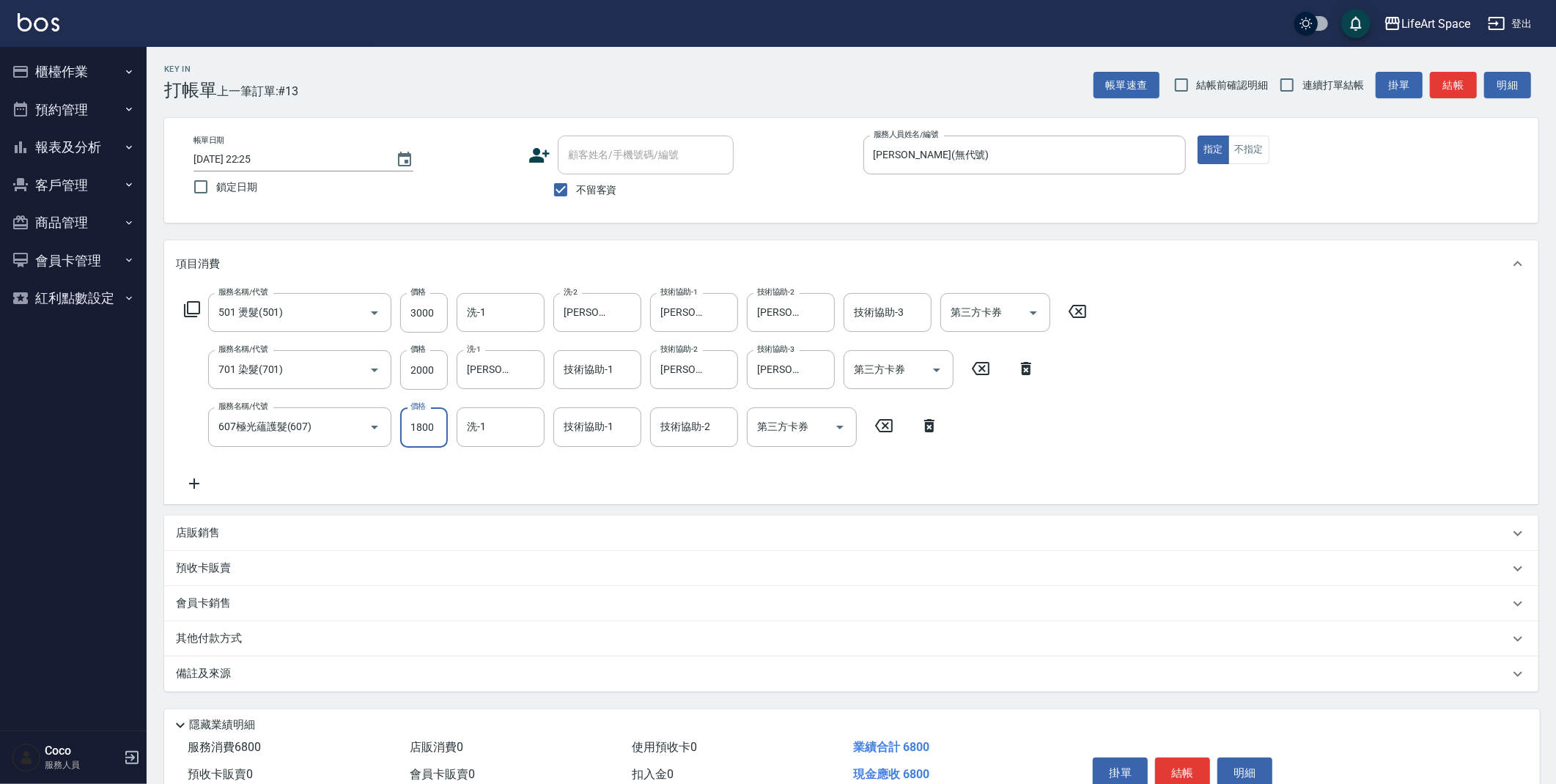
click at [436, 429] on input "1800" at bounding box center [424, 427] width 47 height 40
type input "2200"
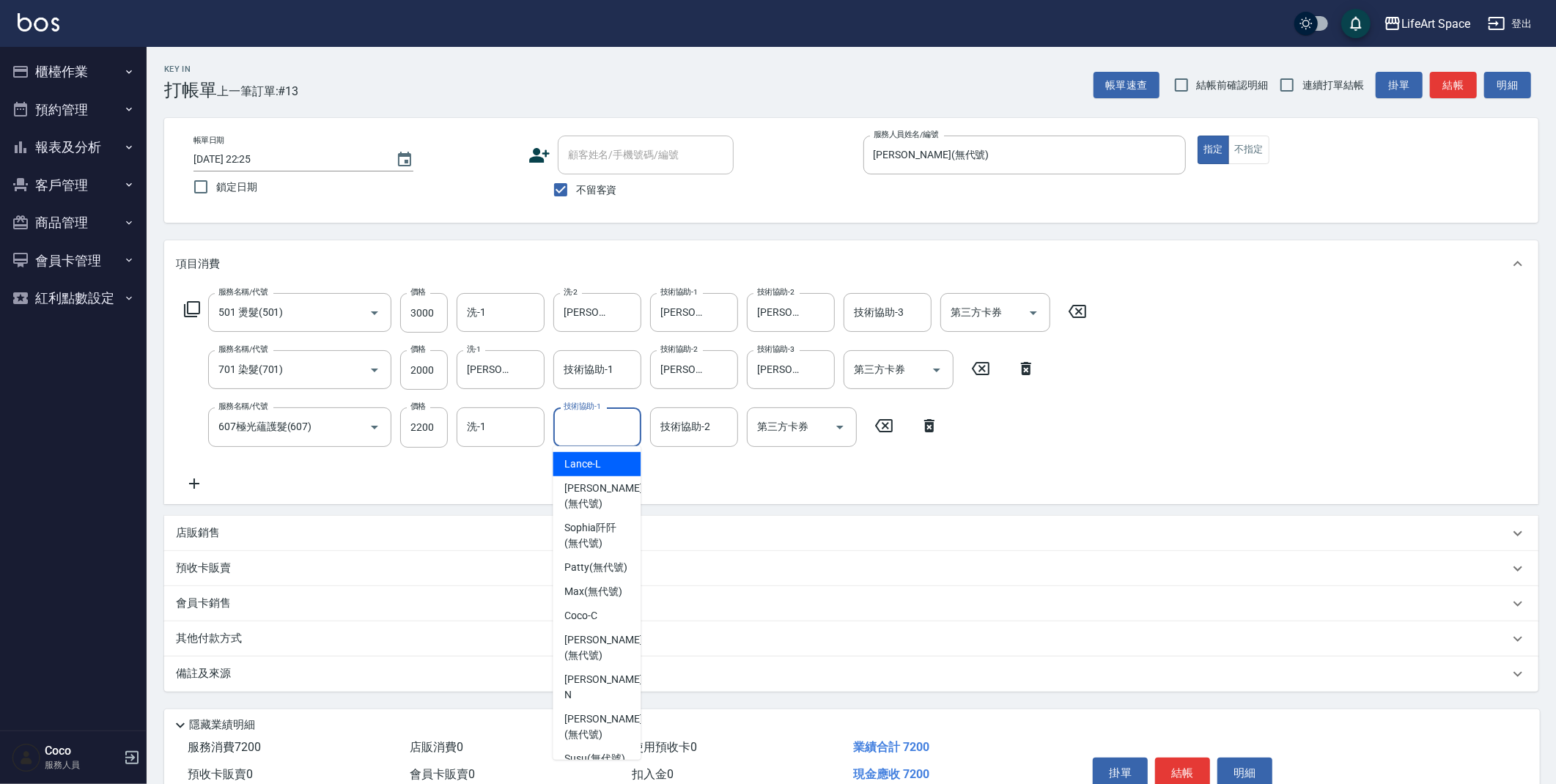
click at [592, 427] on div "技術協助-1 技術協助-1" at bounding box center [597, 426] width 88 height 39
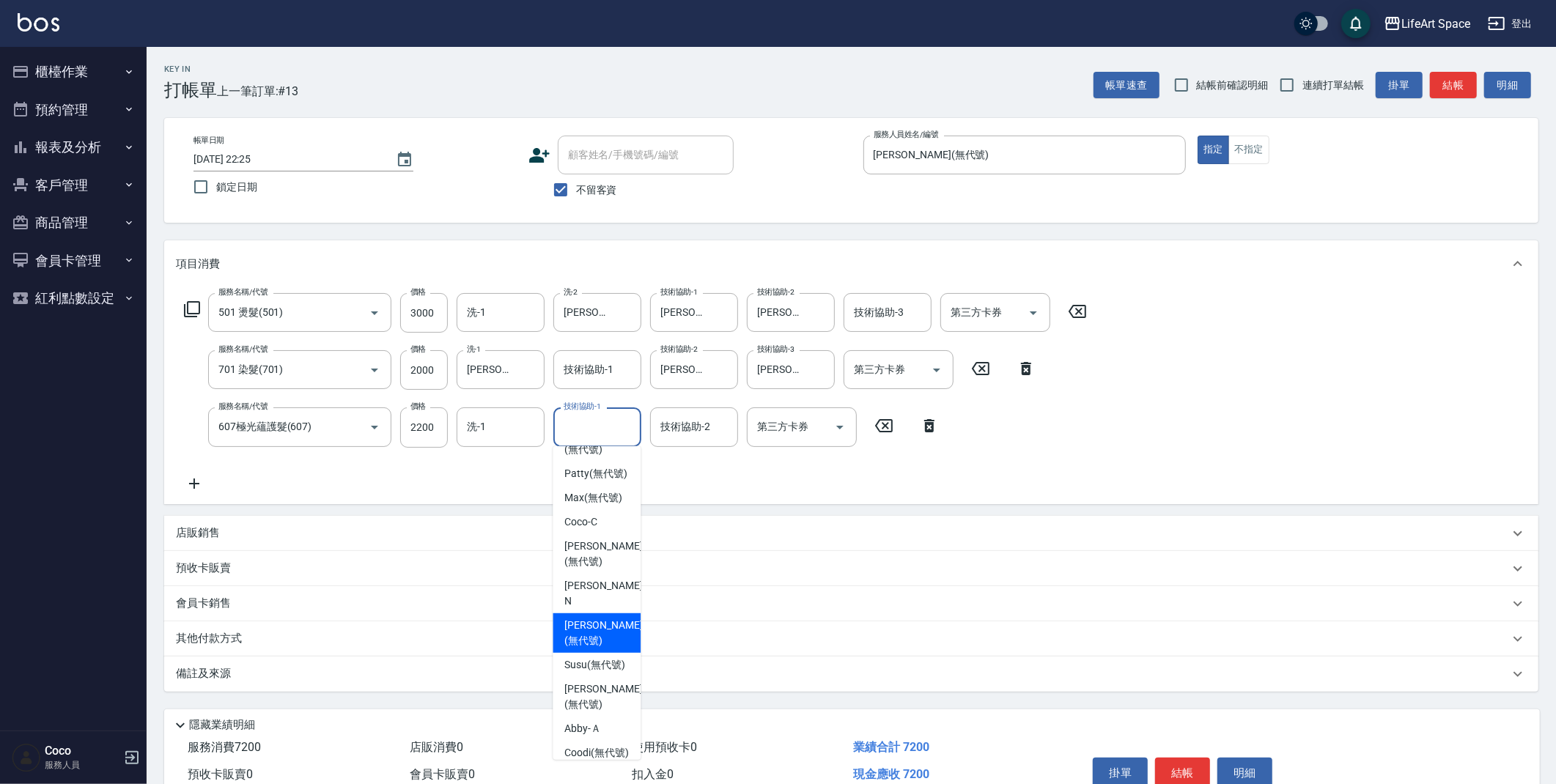
scroll to position [116, 0]
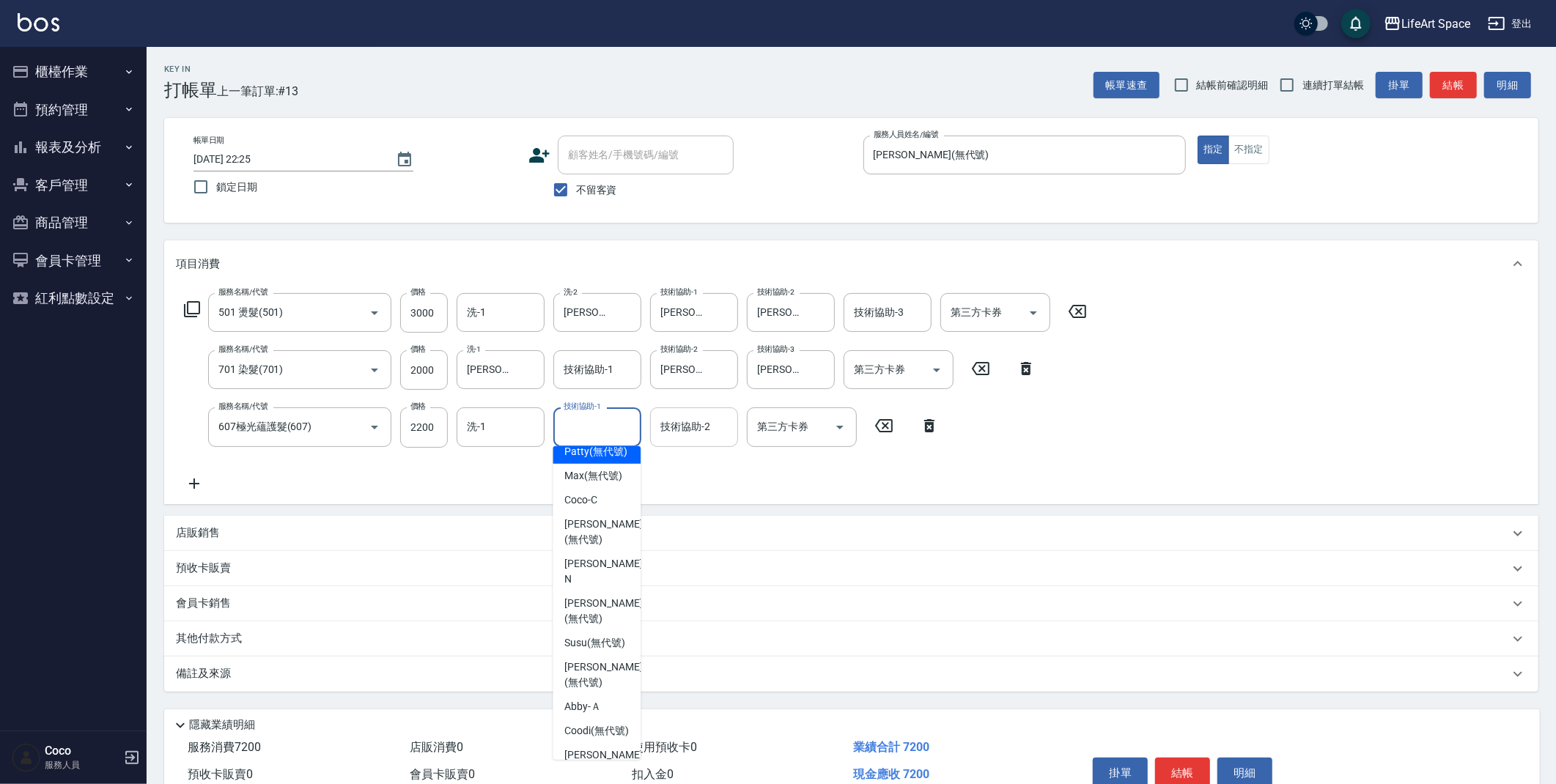
drag, startPoint x: 592, startPoint y: 455, endPoint x: 683, endPoint y: 433, distance: 93.6
click at [592, 455] on span "[PERSON_NAME] (無代號)" at bounding box center [596, 451] width 63 height 15
type input "[PERSON_NAME](無代號)"
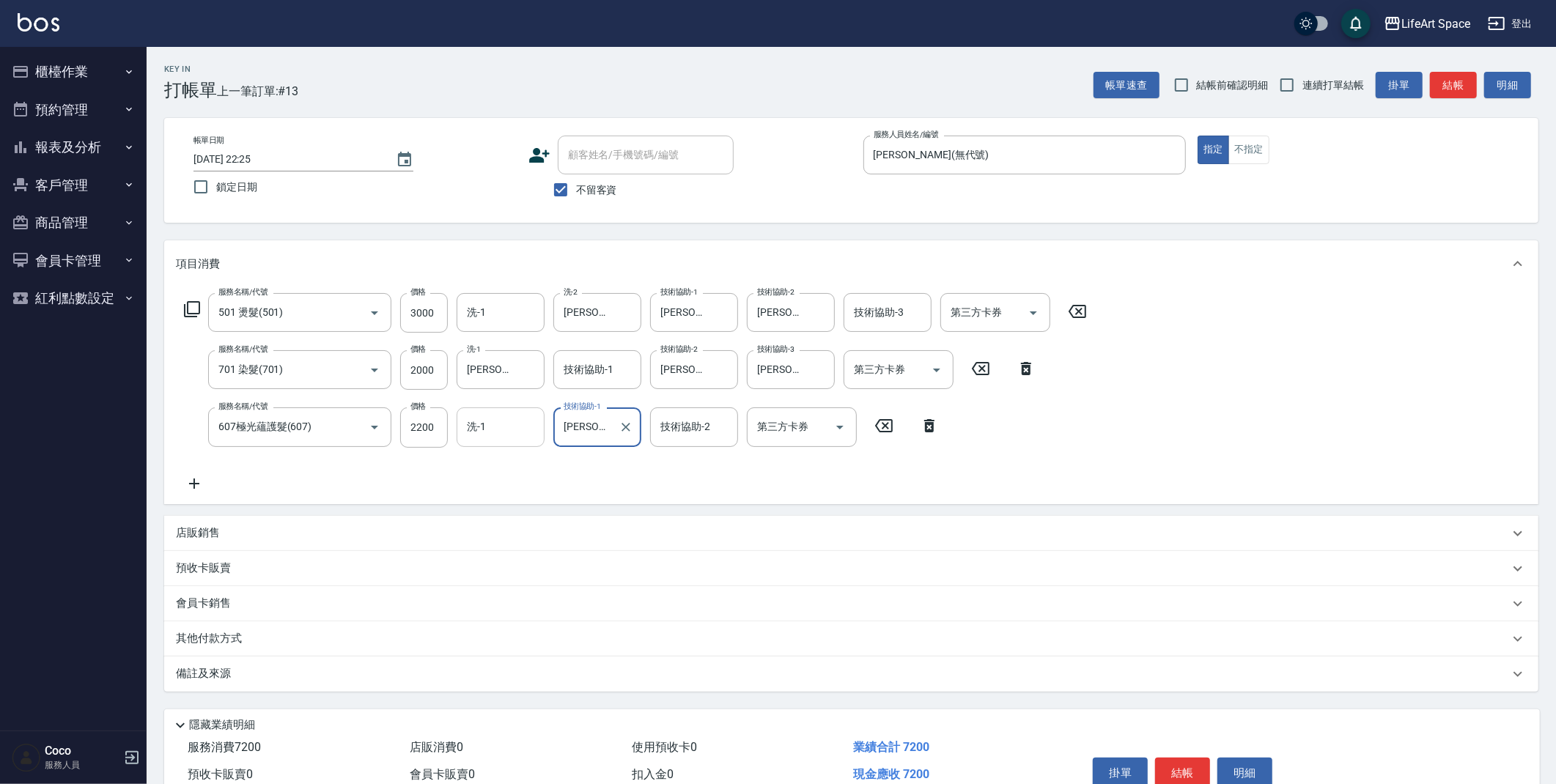
click at [489, 428] on input "洗-1" at bounding box center [500, 427] width 75 height 26
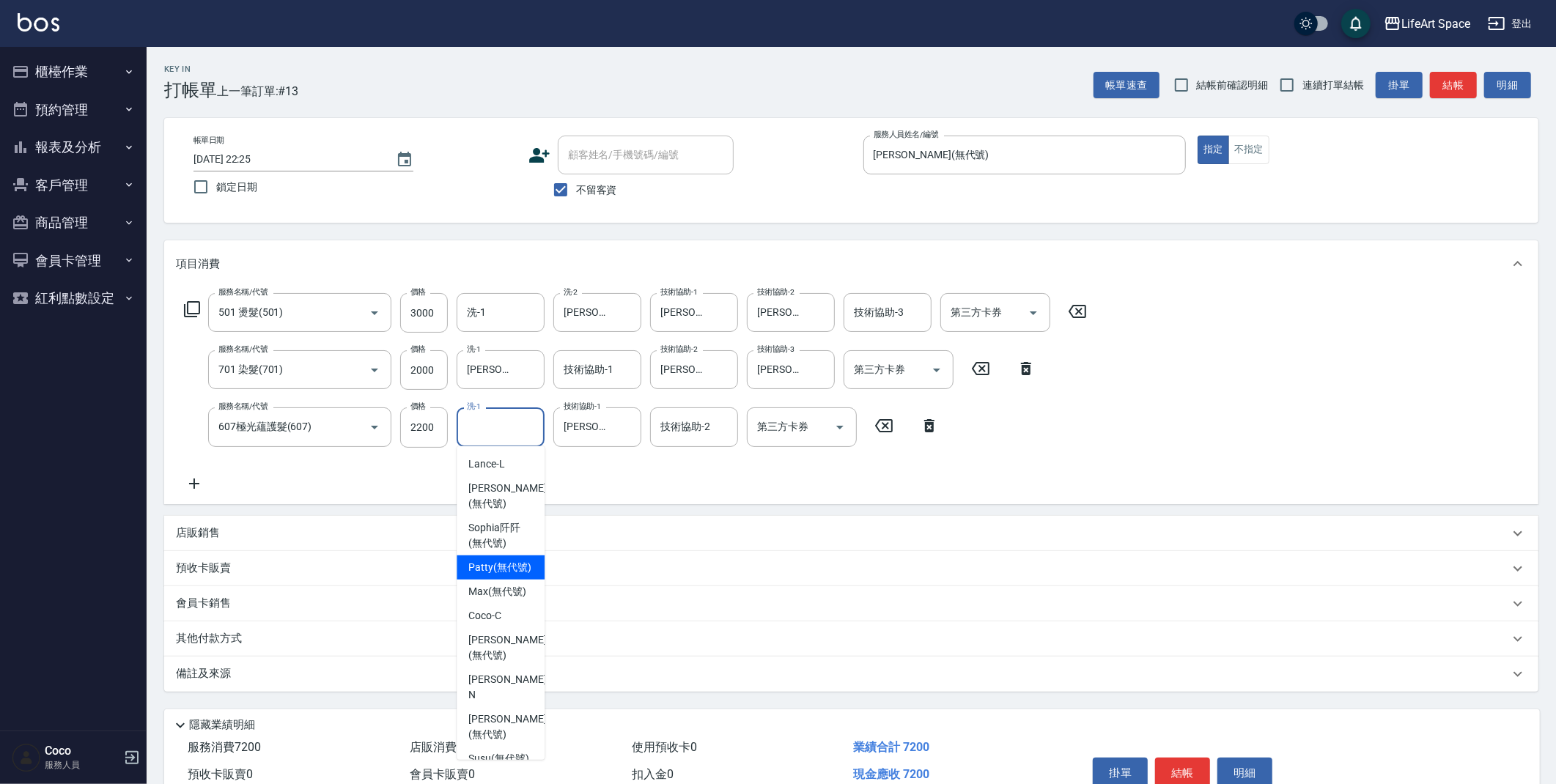
drag, startPoint x: 519, startPoint y: 568, endPoint x: 628, endPoint y: 454, distance: 157.7
click at [519, 564] on span "[PERSON_NAME] (無代號)" at bounding box center [500, 567] width 63 height 15
type input "[PERSON_NAME](無代號)"
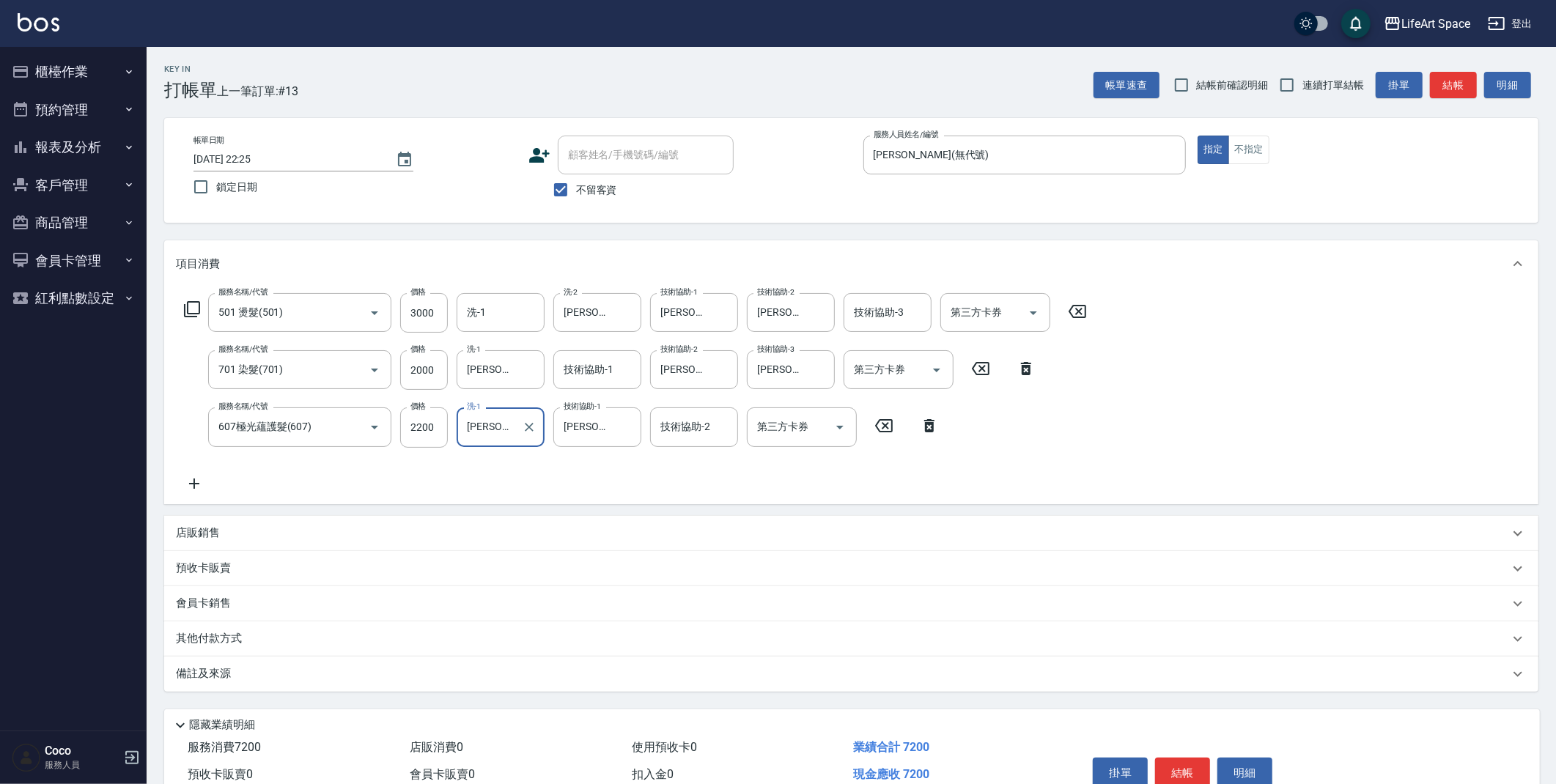
drag, startPoint x: 233, startPoint y: 644, endPoint x: 245, endPoint y: 629, distance: 19.2
click at [235, 641] on p "其他付款方式" at bounding box center [213, 638] width 73 height 16
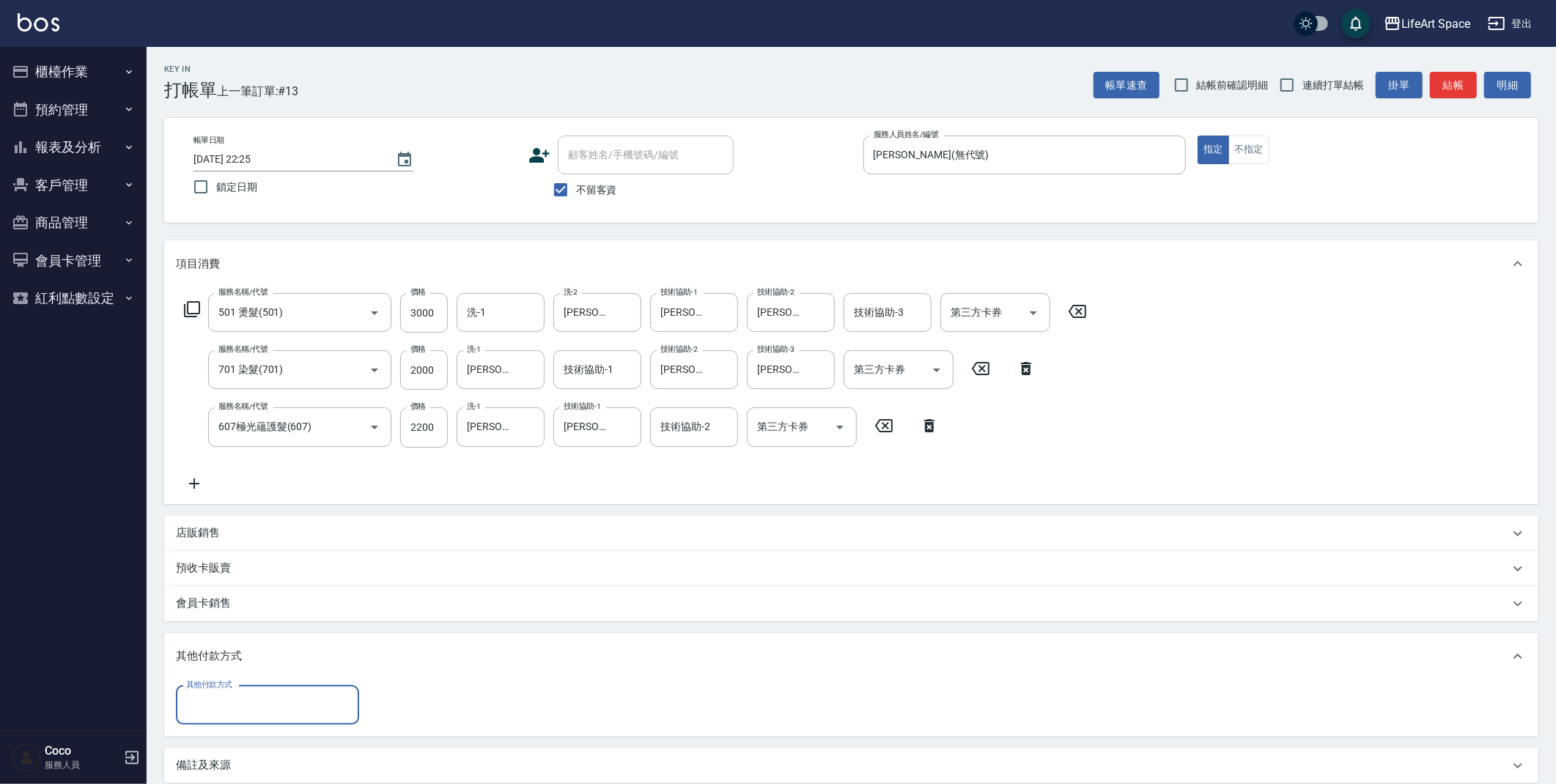
scroll to position [0, 0]
click at [236, 713] on input "其他付款方式" at bounding box center [267, 705] width 170 height 26
click at [262, 648] on span "信用卡" at bounding box center [268, 644] width 183 height 24
type input "信用卡"
type input "7200"
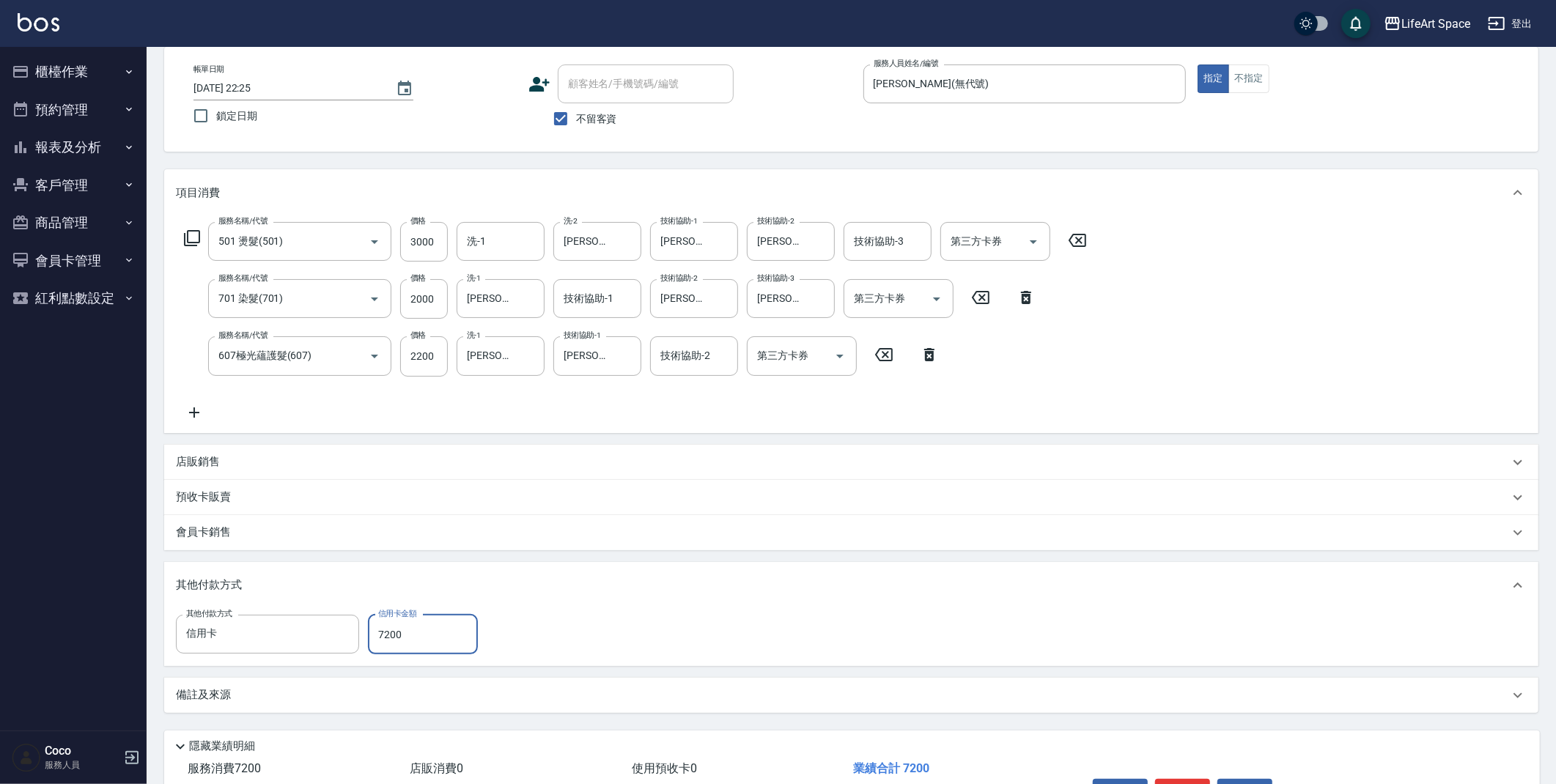
scroll to position [163, 0]
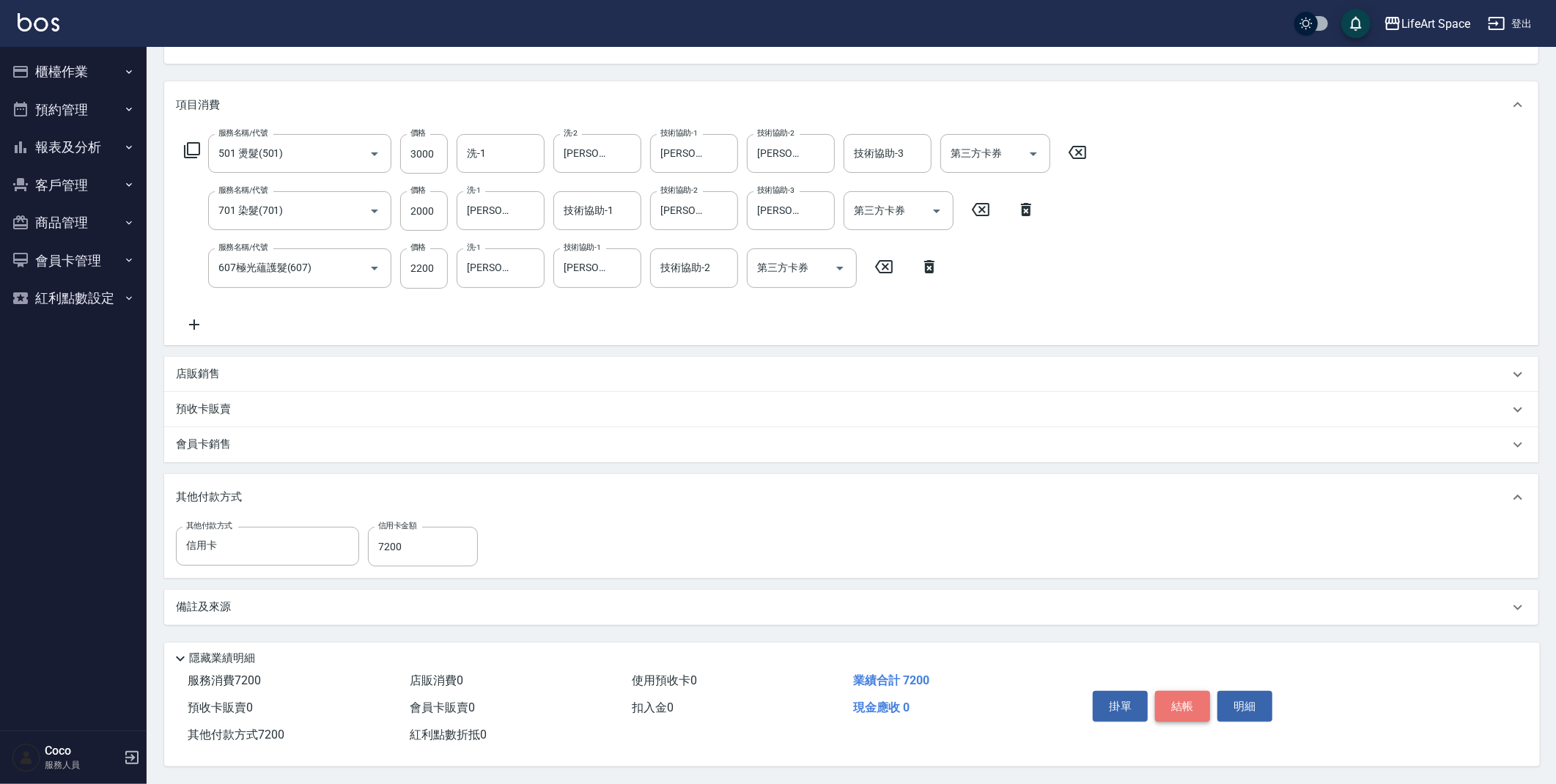
click at [1193, 702] on button "結帳" at bounding box center [1183, 706] width 55 height 31
